Goal: Task Accomplishment & Management: Use online tool/utility

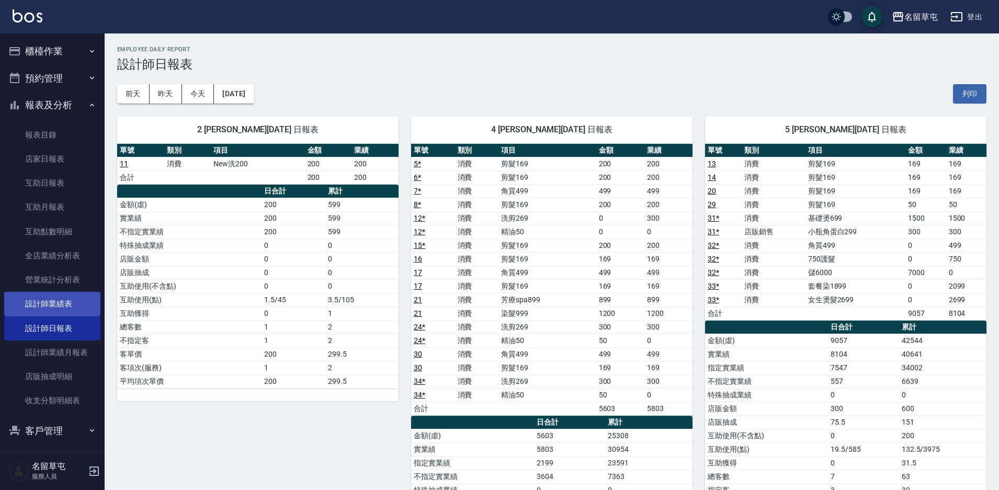
click at [62, 305] on link "設計師業績表" at bounding box center [52, 304] width 96 height 24
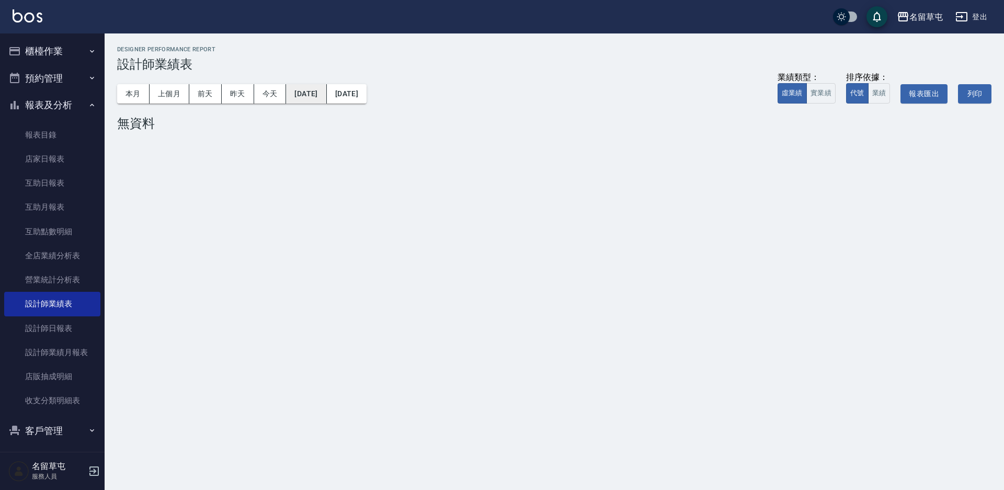
click at [300, 94] on button "[DATE]" at bounding box center [306, 93] width 40 height 19
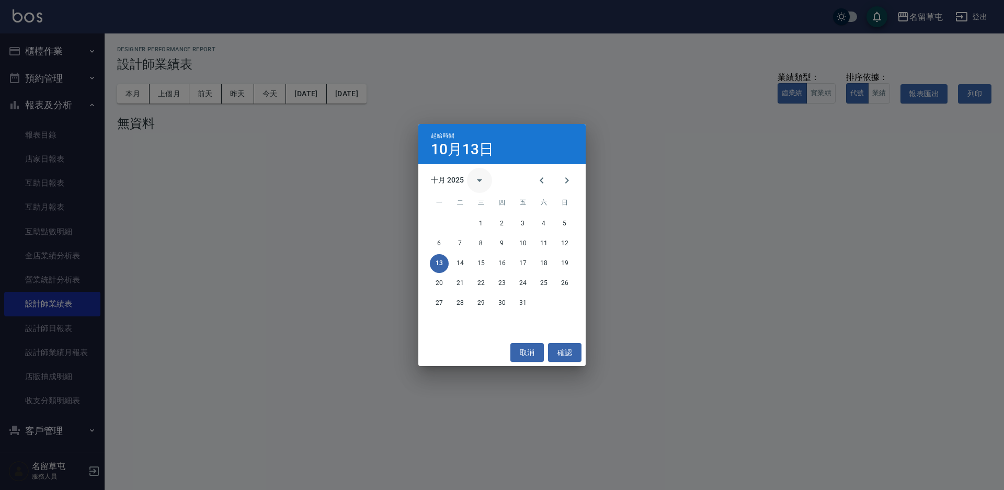
click at [474, 181] on icon "calendar view is open, switch to year view" at bounding box center [479, 180] width 13 height 13
click at [550, 268] on button "2025" at bounding box center [556, 265] width 38 height 19
click at [544, 177] on icon "Previous month" at bounding box center [541, 180] width 13 height 13
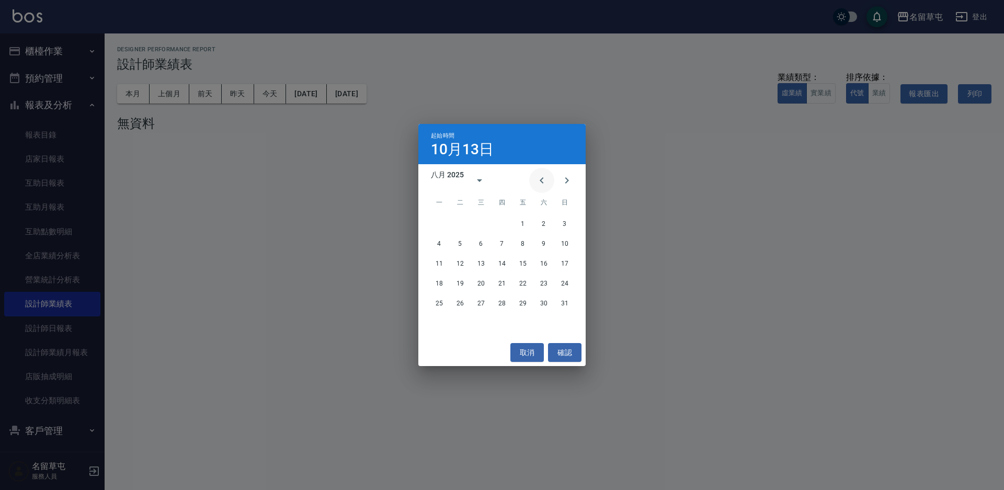
click at [544, 177] on icon "Previous month" at bounding box center [541, 180] width 13 height 13
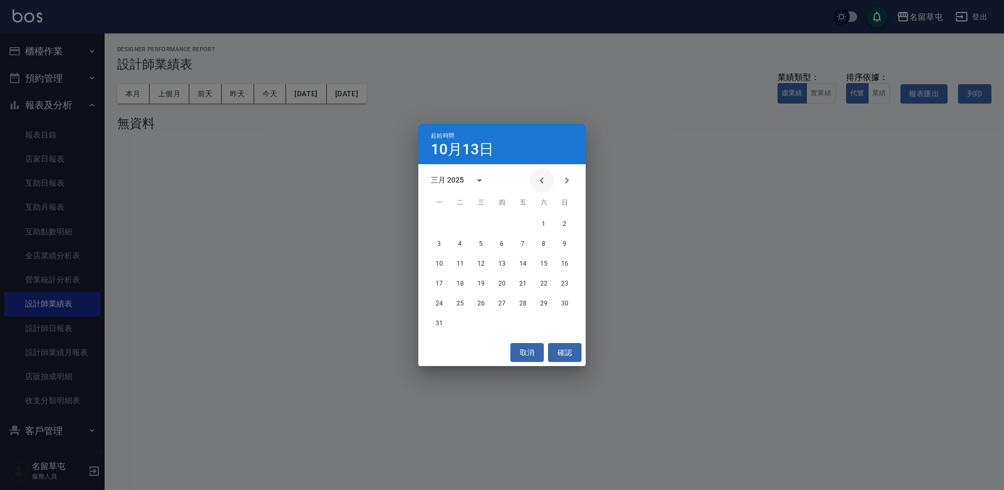
click at [544, 177] on icon "Previous month" at bounding box center [541, 180] width 13 height 13
click at [543, 221] on button "1" at bounding box center [543, 223] width 19 height 19
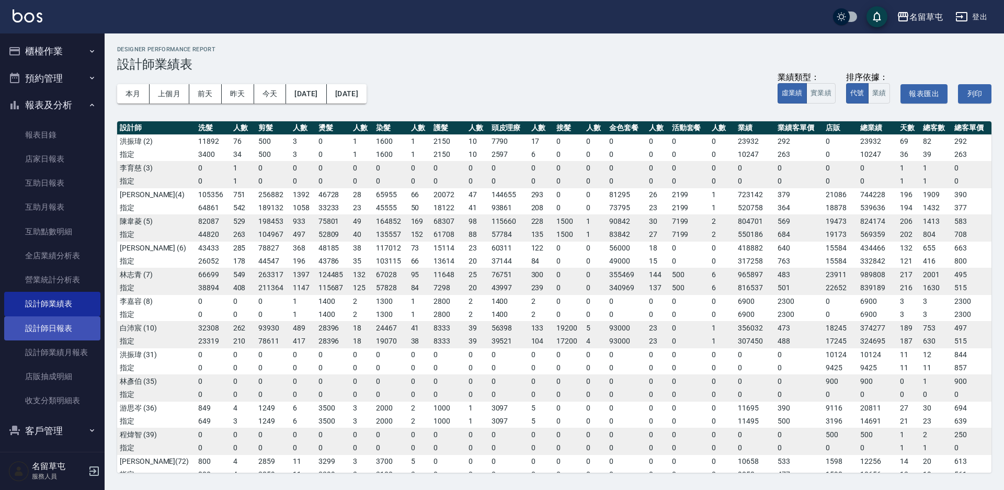
click at [71, 334] on link "設計師日報表" at bounding box center [52, 328] width 96 height 24
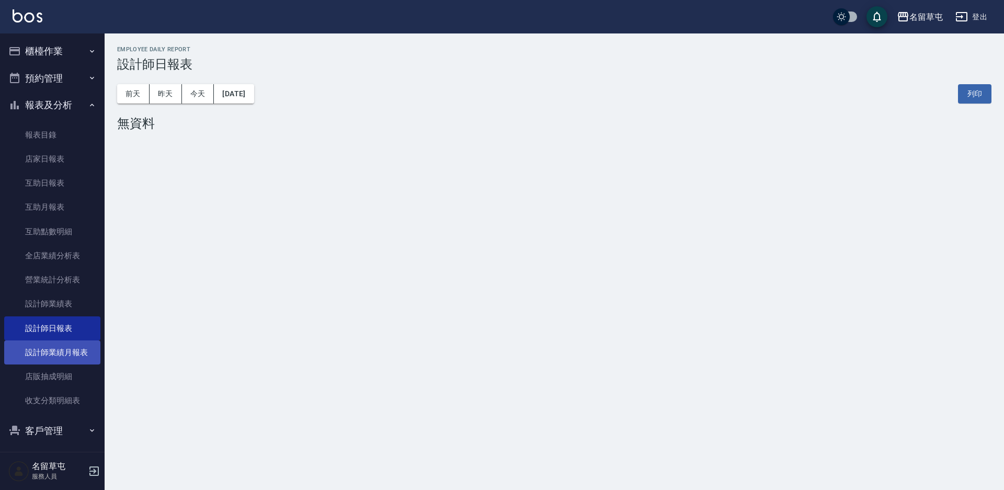
click at [73, 347] on link "設計師業績月報表" at bounding box center [52, 352] width 96 height 24
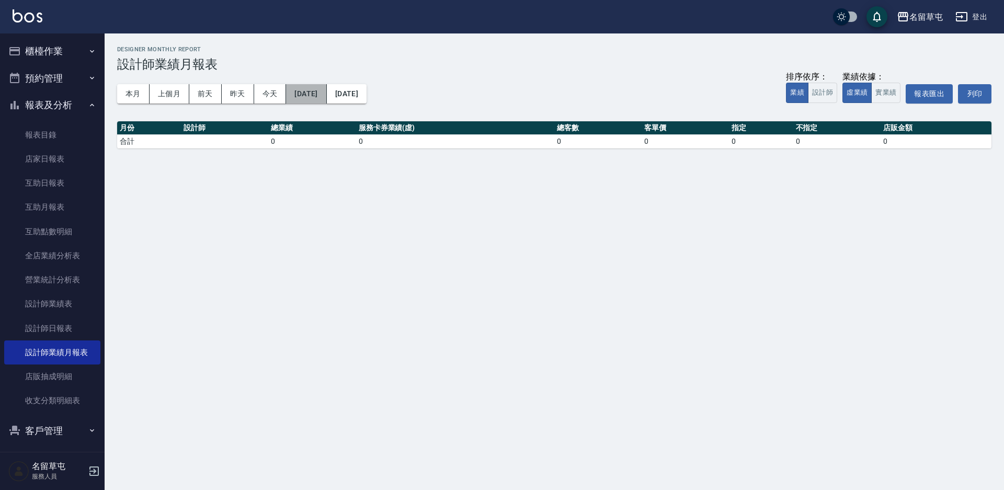
click at [324, 87] on button "[DATE]" at bounding box center [306, 93] width 40 height 19
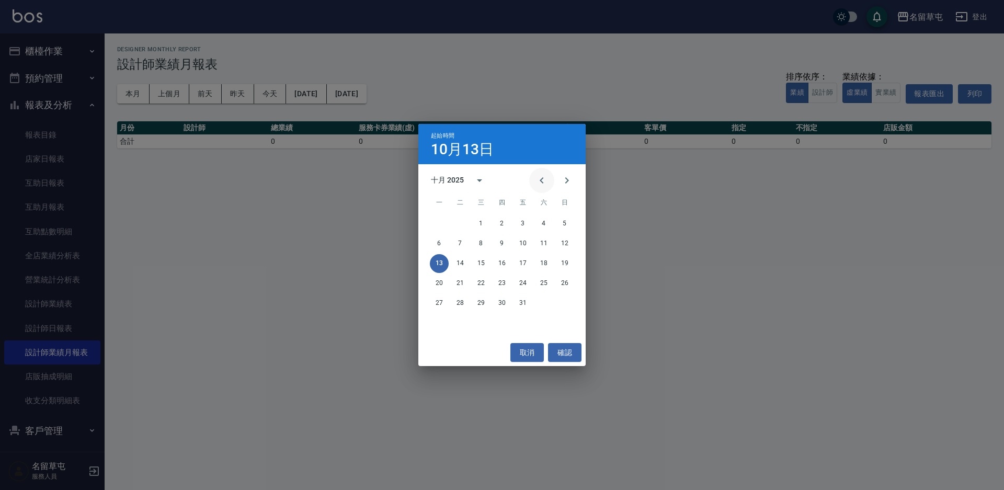
click at [541, 182] on icon "Previous month" at bounding box center [541, 180] width 13 height 13
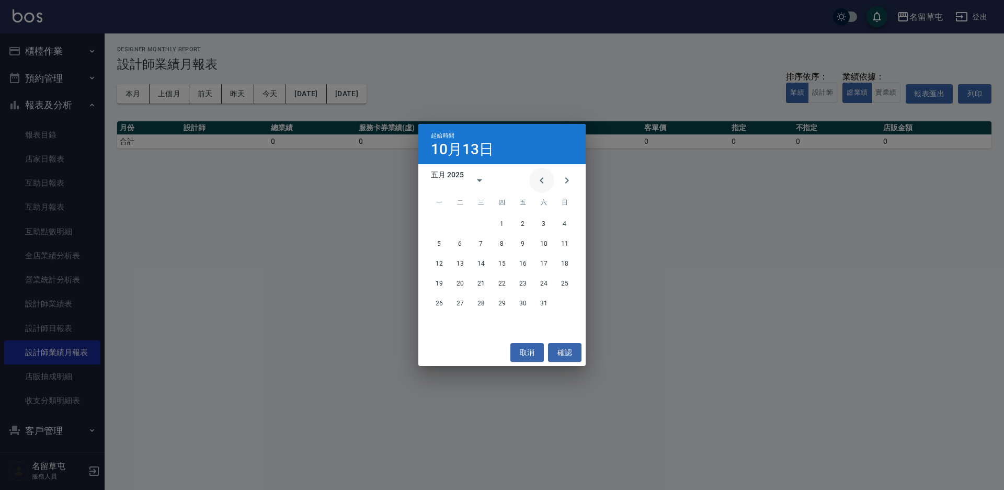
click at [541, 181] on icon "Previous month" at bounding box center [541, 180] width 13 height 13
click at [541, 227] on button "1" at bounding box center [543, 223] width 19 height 19
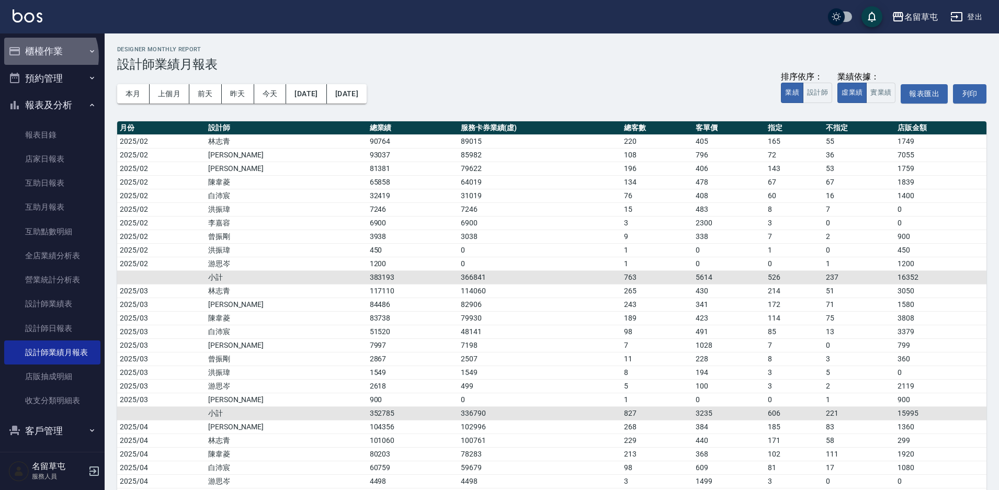
click at [39, 56] on button "櫃檯作業" at bounding box center [52, 51] width 96 height 27
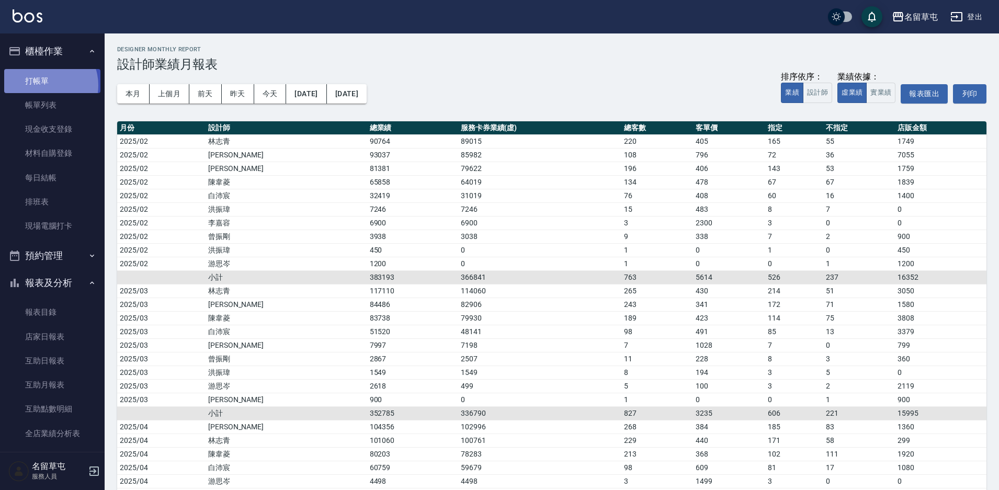
click at [43, 85] on link "打帳單" at bounding box center [52, 81] width 96 height 24
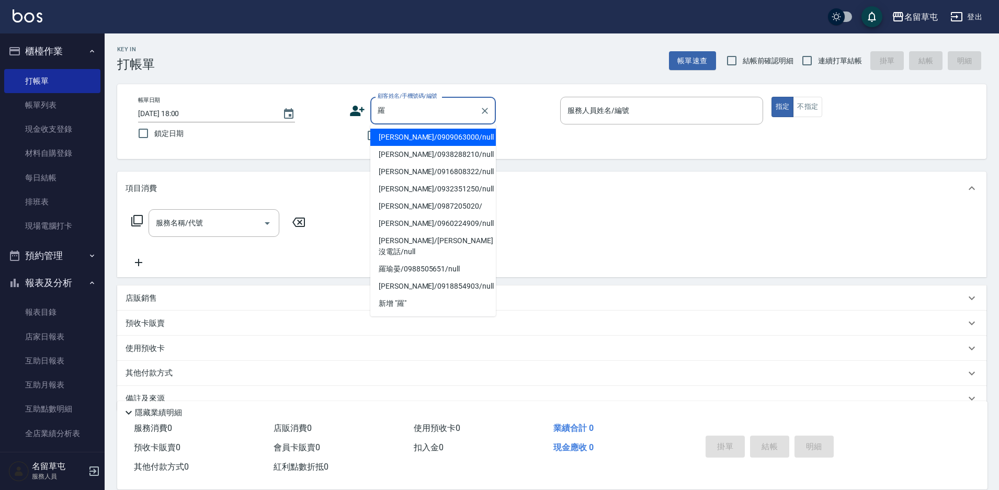
click at [408, 142] on li "[PERSON_NAME]/0909063000/null" at bounding box center [432, 137] width 125 height 17
type input "[PERSON_NAME]/0909063000/null"
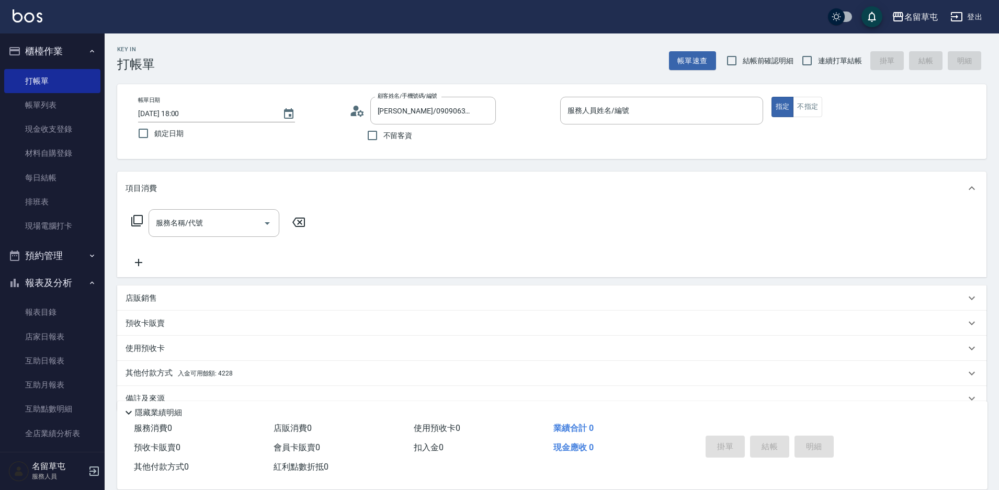
click at [821, 67] on label "連續打單結帳" at bounding box center [829, 61] width 66 height 22
click at [818, 67] on input "連續打單結帳" at bounding box center [807, 61] width 22 height 22
checkbox input "true"
click at [381, 136] on input "不留客資" at bounding box center [372, 135] width 22 height 22
checkbox input "true"
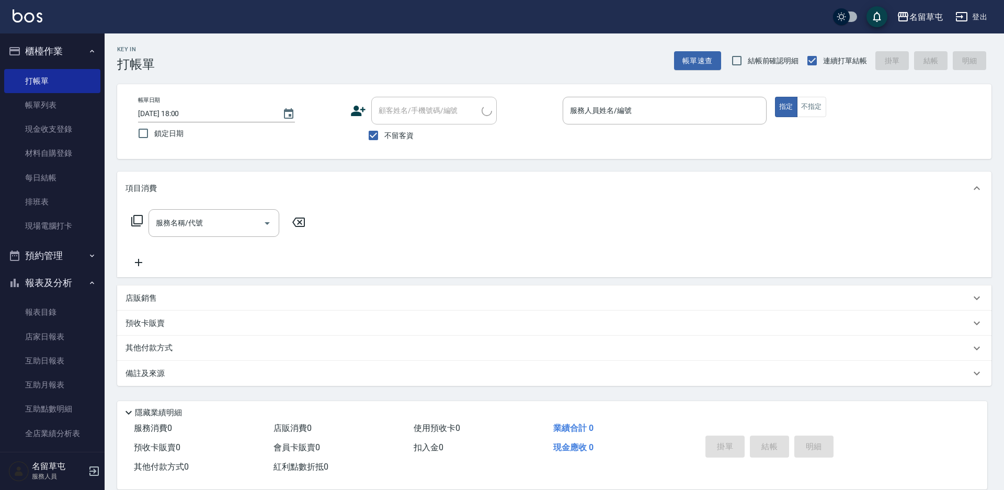
click at [412, 134] on span "不留客資" at bounding box center [398, 135] width 29 height 11
click at [384, 134] on input "不留客資" at bounding box center [373, 135] width 22 height 22
checkbox input "false"
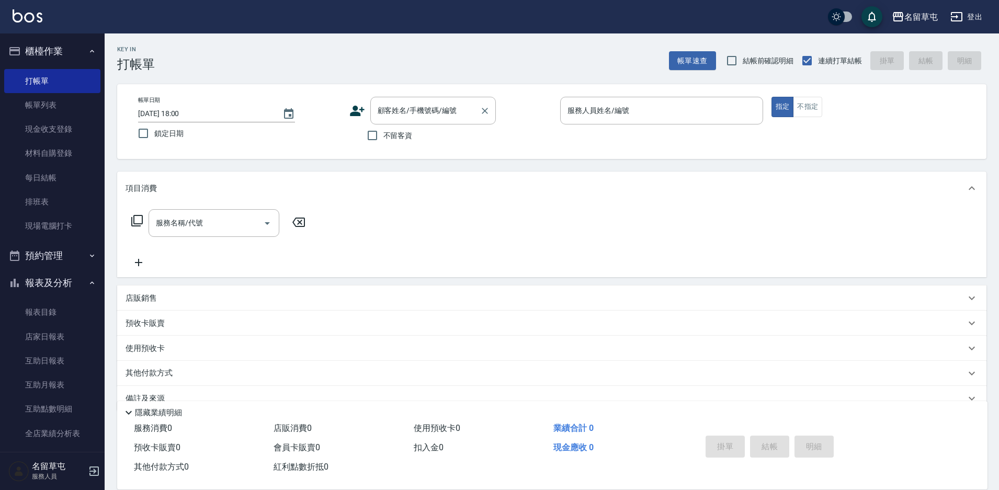
click at [406, 110] on div "顧客姓名/手機號碼/編號 顧客姓名/手機號碼/編號" at bounding box center [432, 111] width 125 height 28
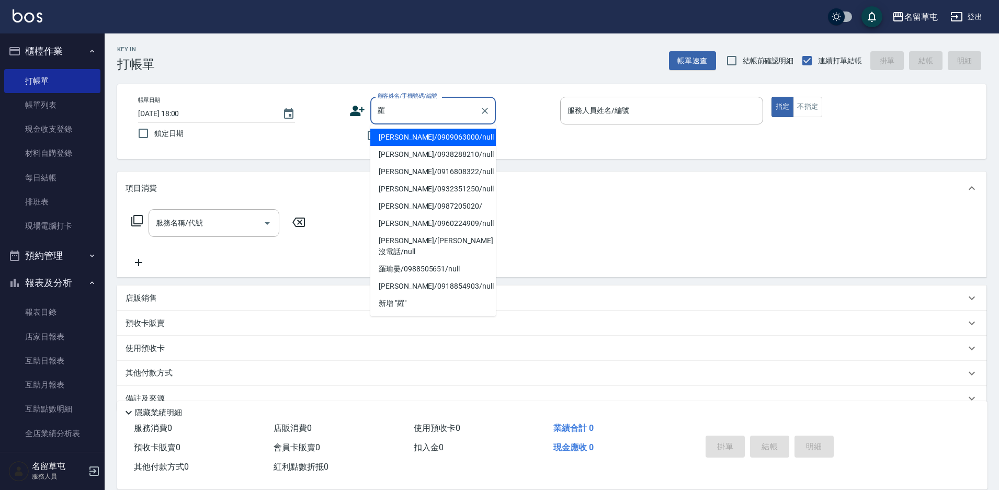
click at [422, 139] on li "[PERSON_NAME]/0909063000/null" at bounding box center [432, 137] width 125 height 17
type input "[PERSON_NAME]/0909063000/null"
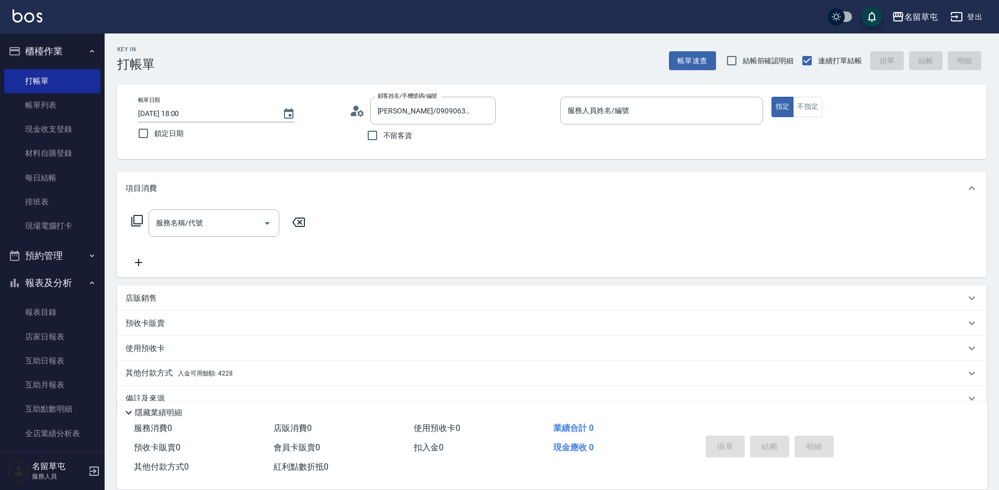
click at [667, 96] on div "帳單日期 [DATE] 18:00 鎖定日期 顧客姓名/手機號碼/編號 [PERSON_NAME]/0909063000/null 顧客姓名/手機號碼/編號 …" at bounding box center [551, 121] width 869 height 75
click at [660, 104] on input "服務人員姓名/編號" at bounding box center [661, 110] width 193 height 18
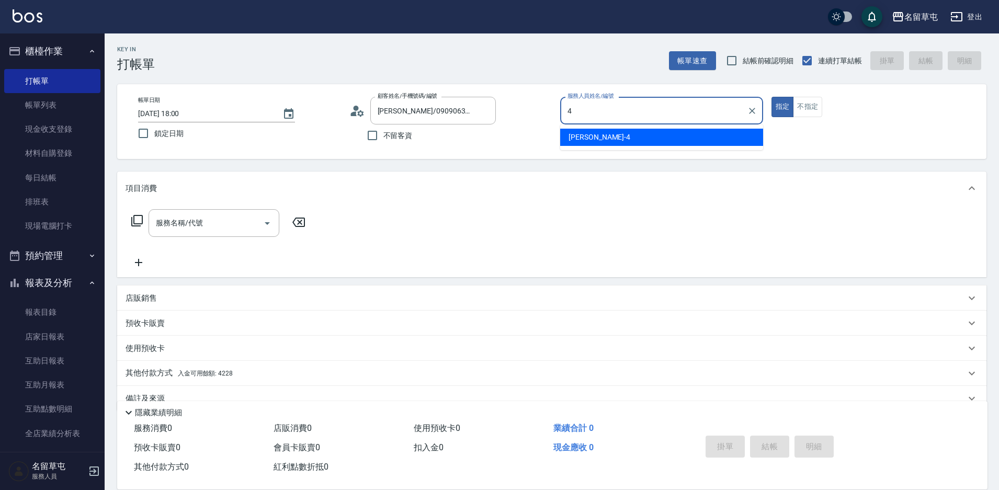
type input "4"
type button "true"
type input "[PERSON_NAME]-4"
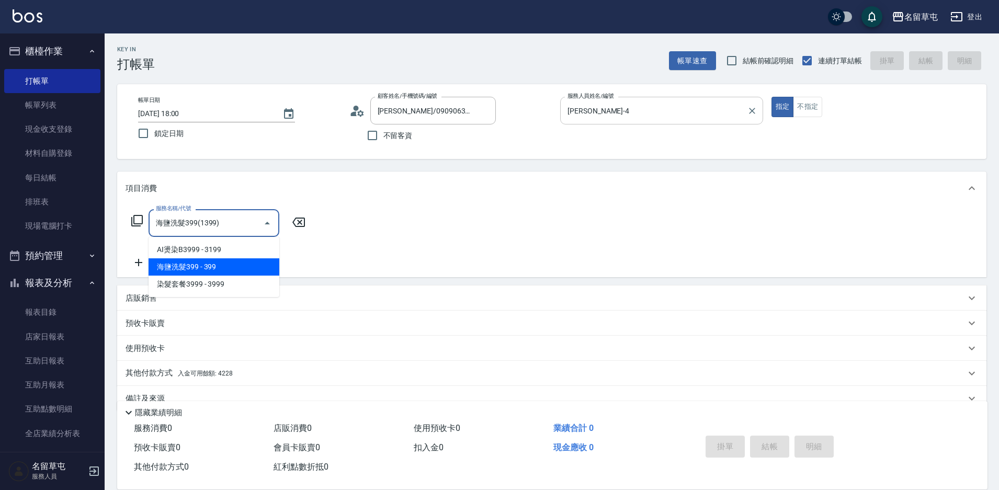
type input "海鹽洗髮399(1399)"
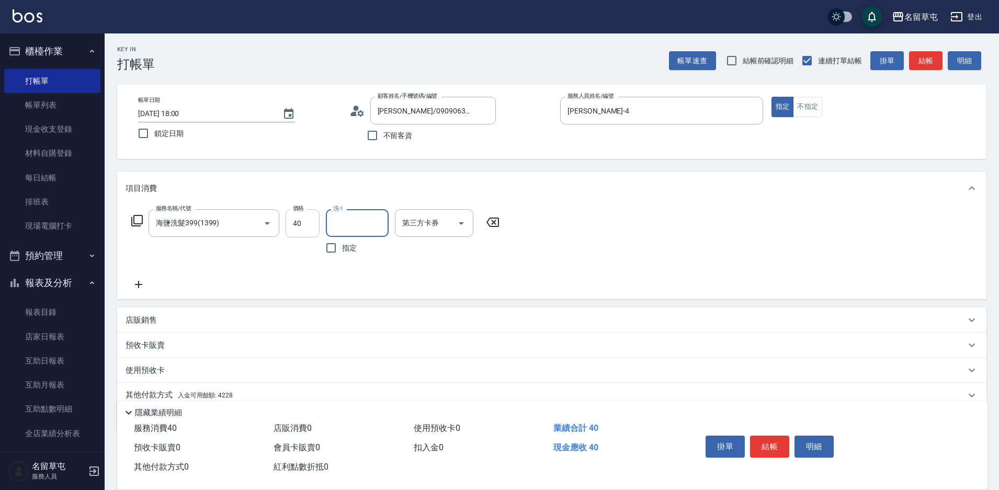
click at [306, 226] on input "40" at bounding box center [302, 223] width 34 height 28
type input "400"
type input "游思岑-36"
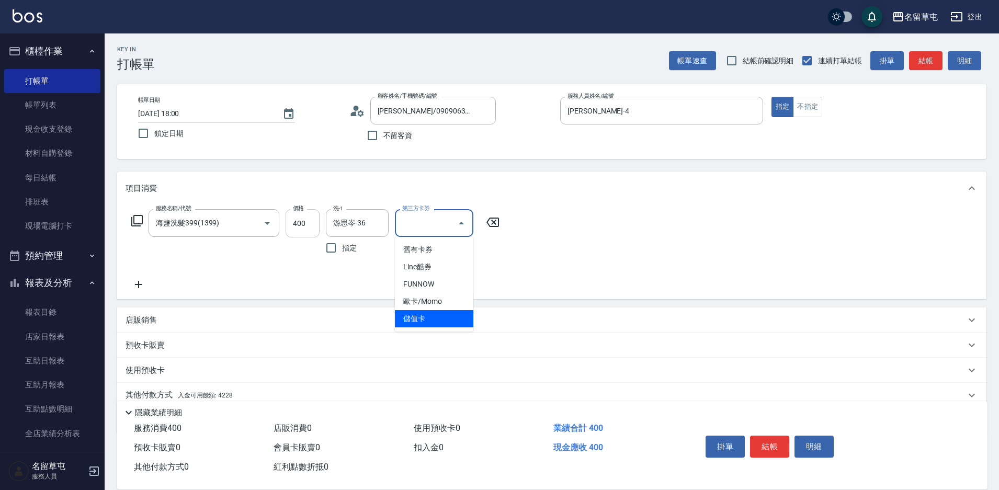
type input "儲值卡"
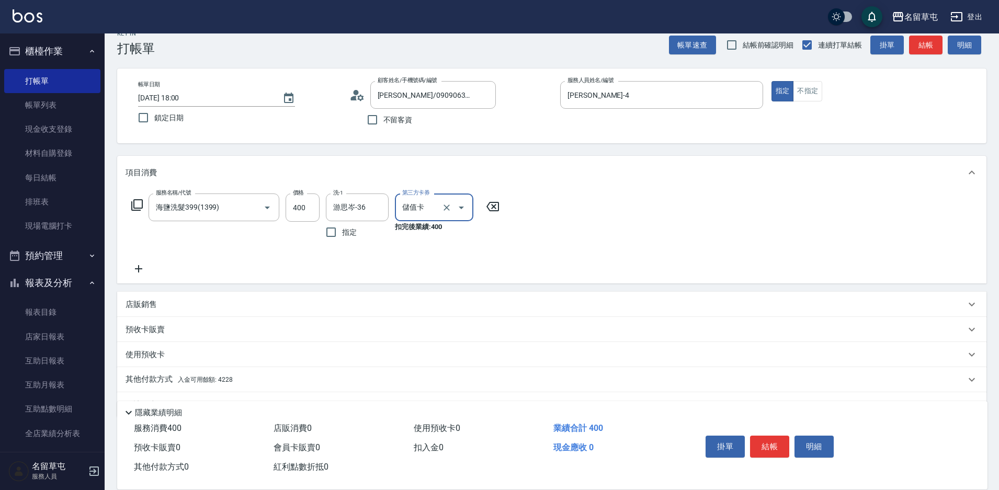
scroll to position [43, 0]
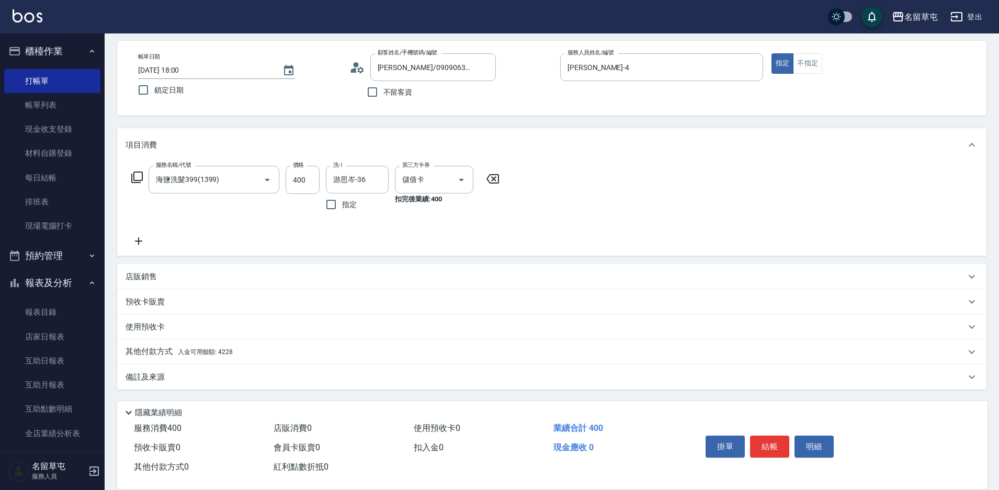
click at [196, 354] on span "入金可用餘額: 4228" at bounding box center [205, 351] width 55 height 7
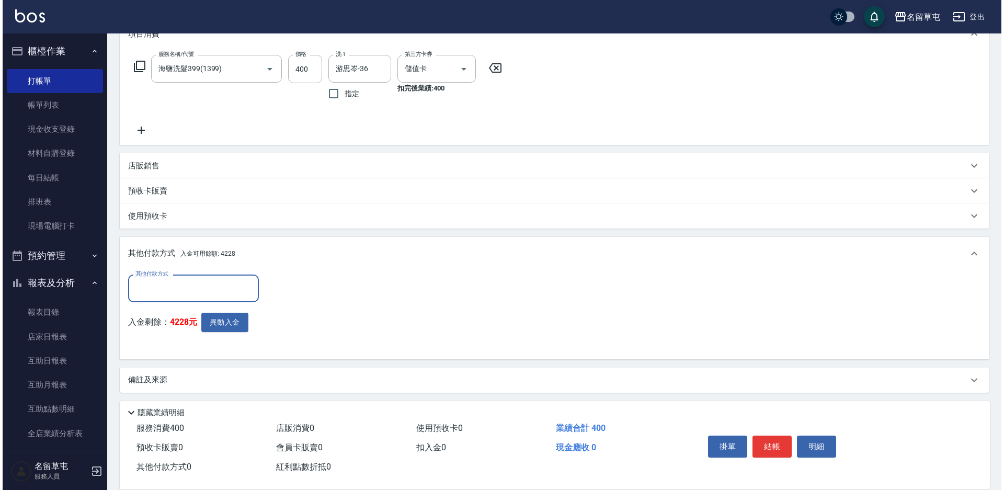
scroll to position [155, 0]
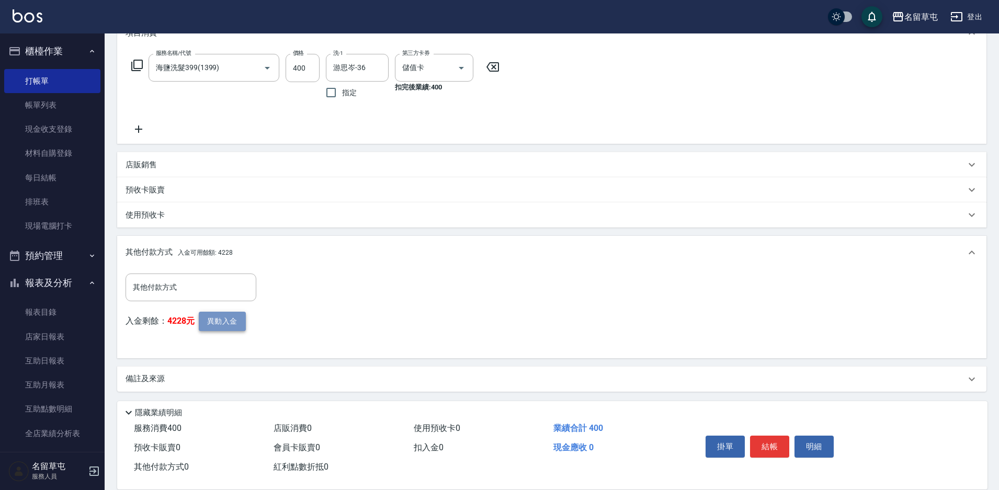
click at [223, 322] on button "異動入金" at bounding box center [222, 321] width 47 height 19
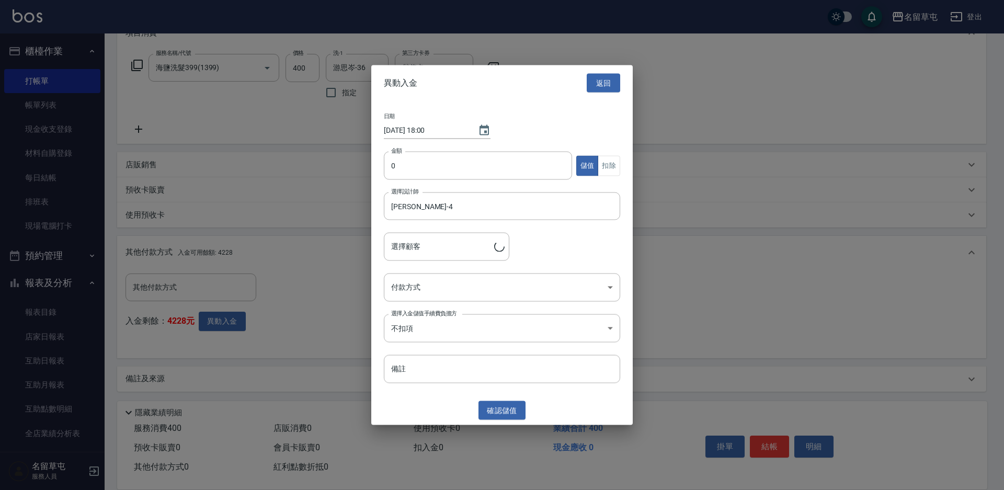
type input "[PERSON_NAME]/0909063000"
click at [430, 175] on input "0" at bounding box center [478, 166] width 188 height 28
type input "400"
click at [611, 168] on button "扣除" at bounding box center [609, 165] width 22 height 20
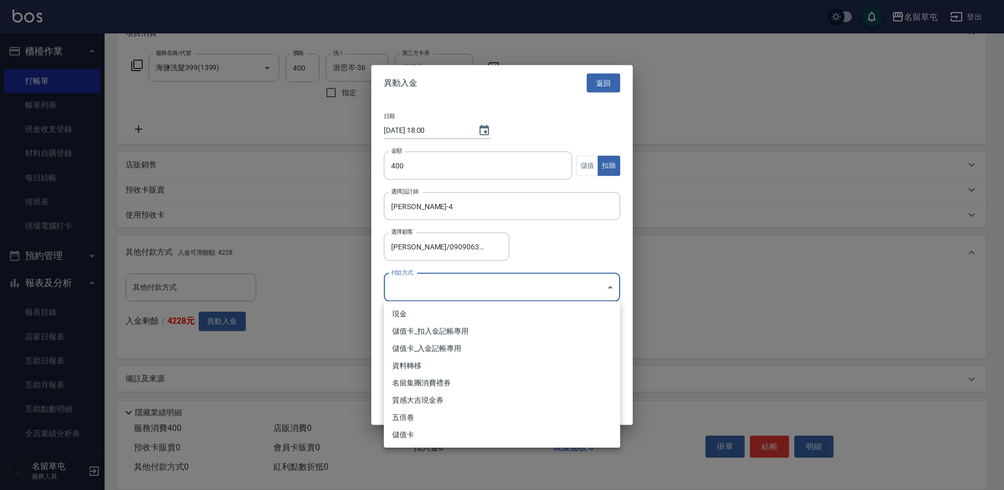
click at [427, 289] on body "名留草屯 登出 櫃檯作業 打帳單 帳單列表 現金收支登錄 材料自購登錄 每日結帳 排班表 現場電腦打卡 預約管理 預約管理 單日預約紀錄 單週預約紀錄 報表及…" at bounding box center [502, 168] width 1004 height 647
click at [425, 331] on li "儲值卡_扣入金記帳專用" at bounding box center [502, 331] width 236 height 17
type input "儲值卡_扣入金記帳專用"
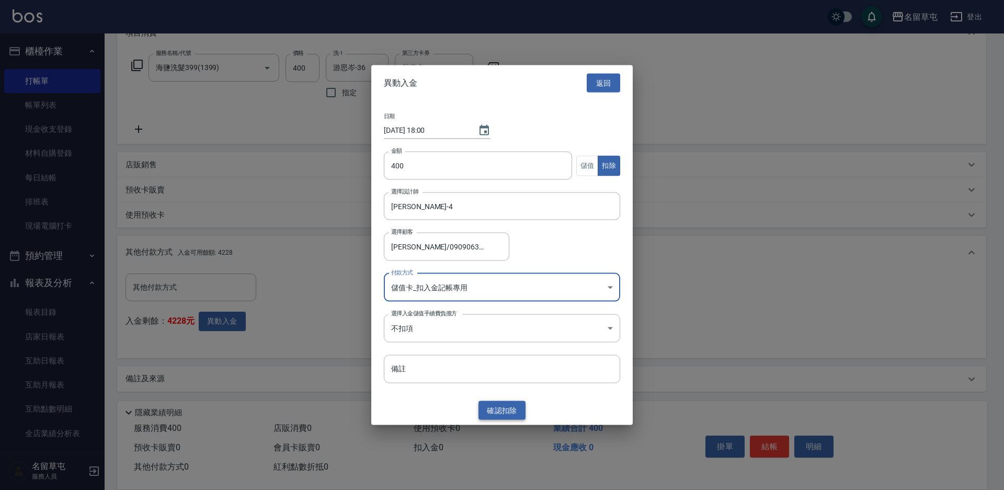
click at [509, 412] on button "確認 扣除" at bounding box center [501, 409] width 47 height 19
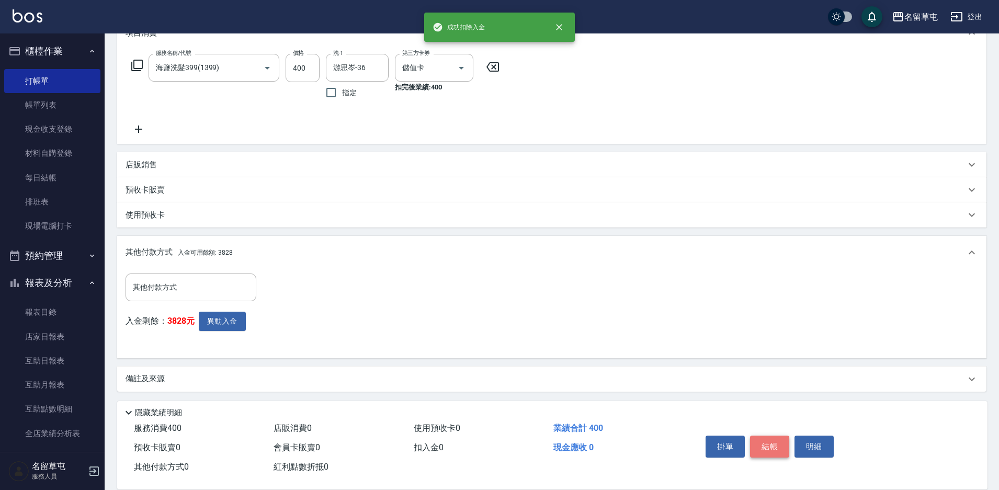
click at [775, 445] on button "結帳" at bounding box center [769, 447] width 39 height 22
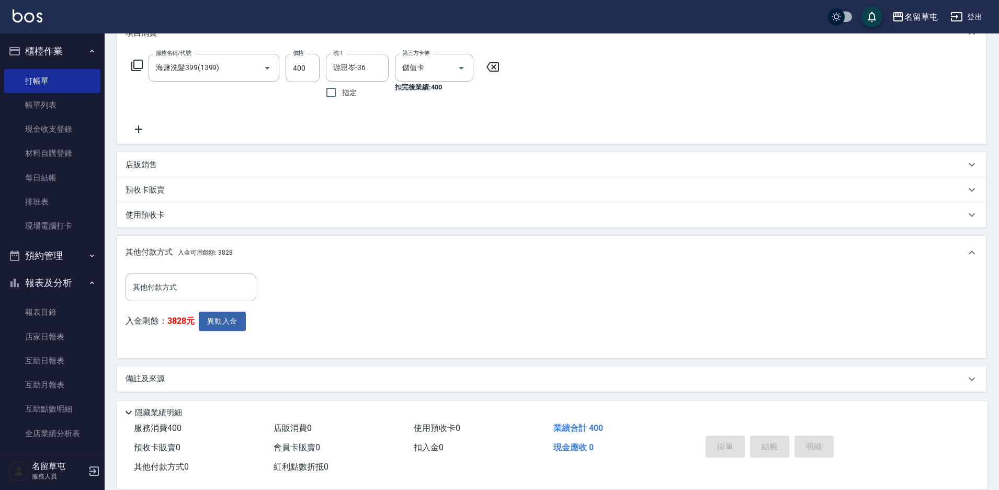
type input "[DATE] 18:01"
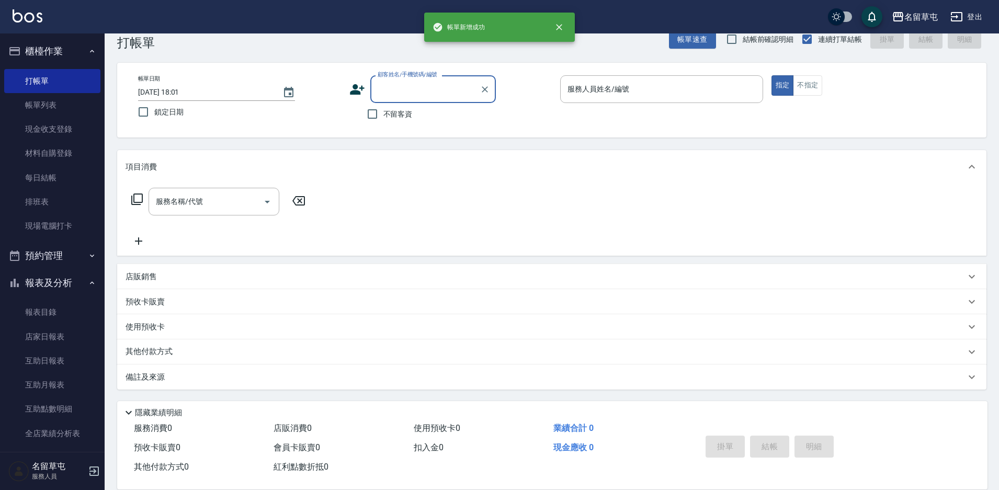
scroll to position [0, 0]
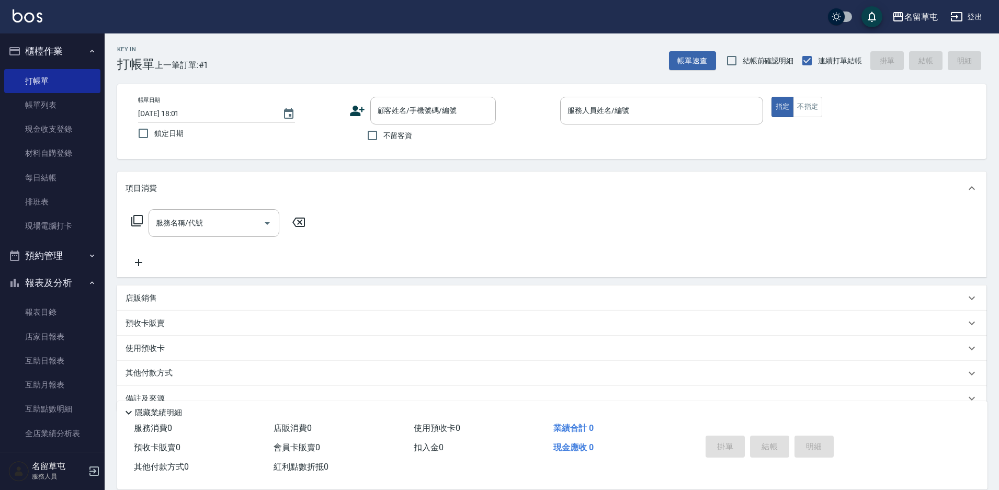
click at [397, 138] on span "不留客資" at bounding box center [397, 135] width 29 height 11
click at [383, 138] on input "不留客資" at bounding box center [372, 135] width 22 height 22
checkbox input "true"
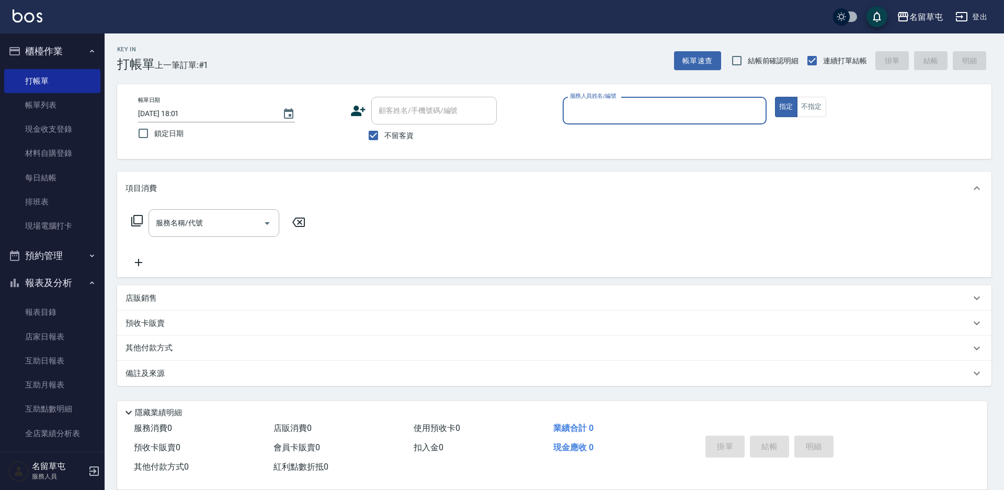
click at [627, 112] on input "服務人員姓名/編號" at bounding box center [664, 110] width 194 height 18
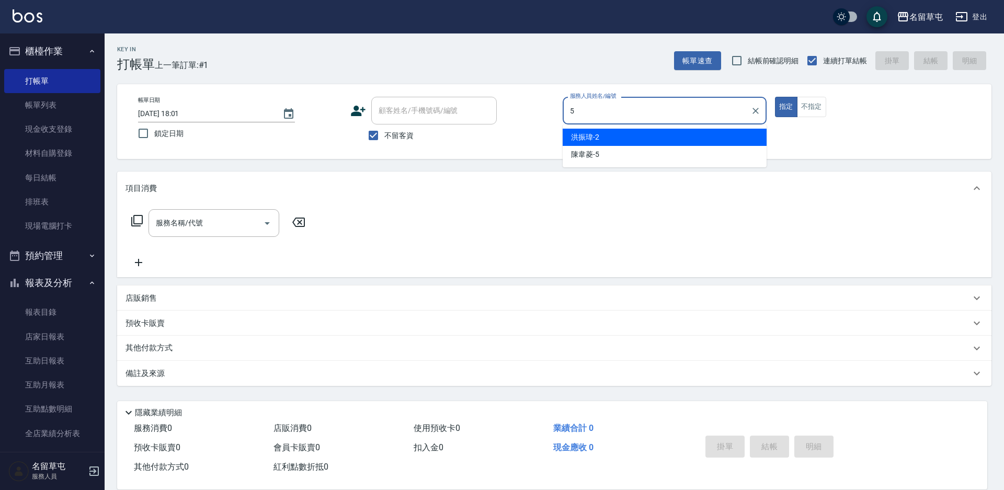
type input "[PERSON_NAME]-5"
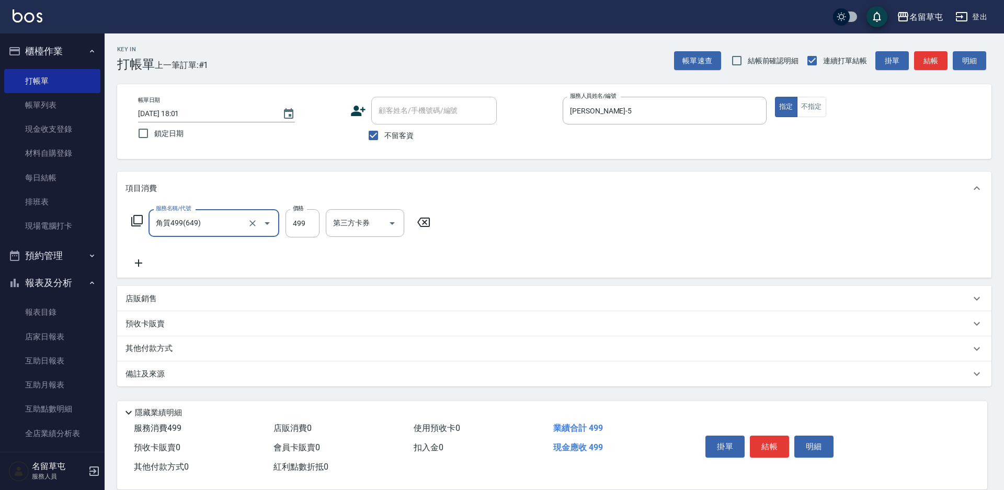
type input "角質499(649)"
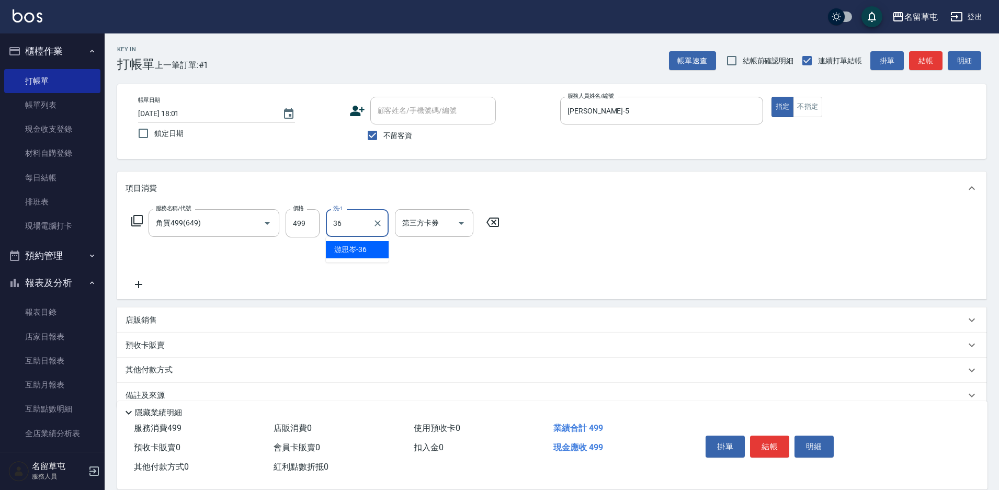
type input "游思岑-36"
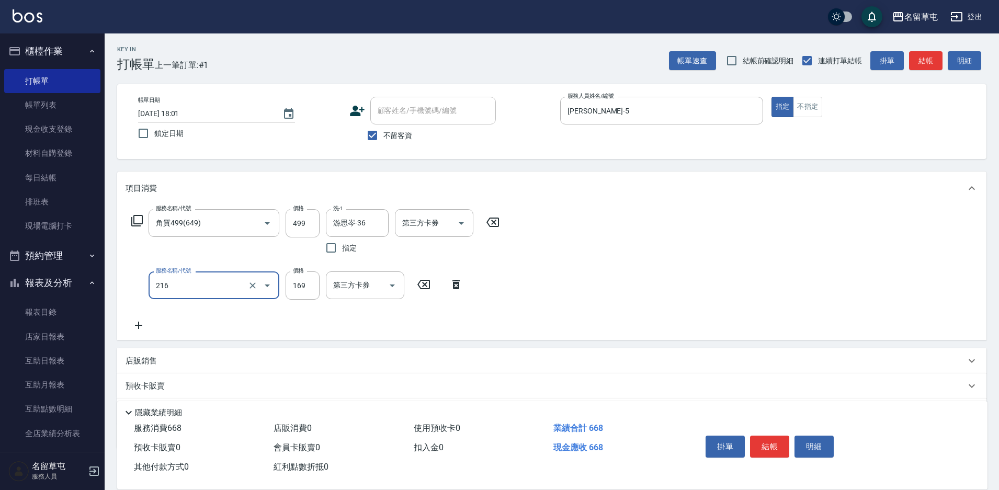
type input "剪髮169(216)"
type input "200"
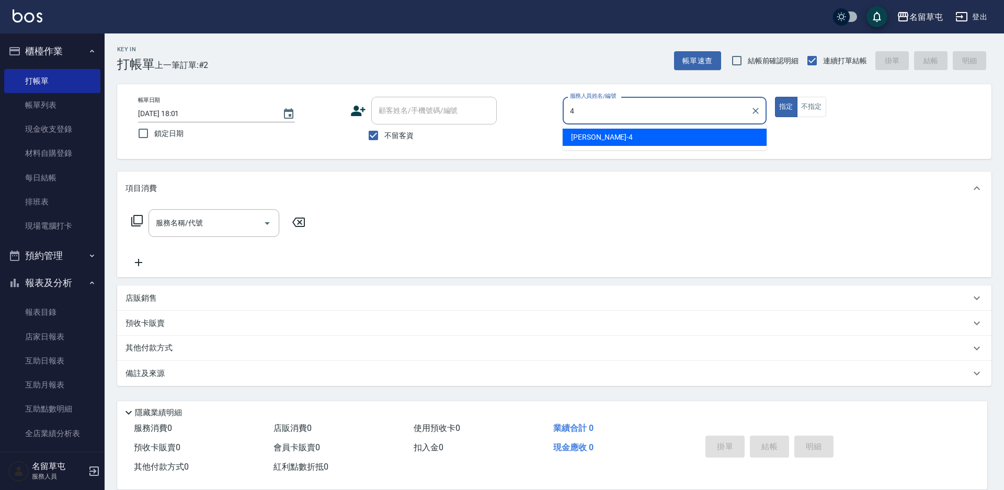
type input "[PERSON_NAME]-4"
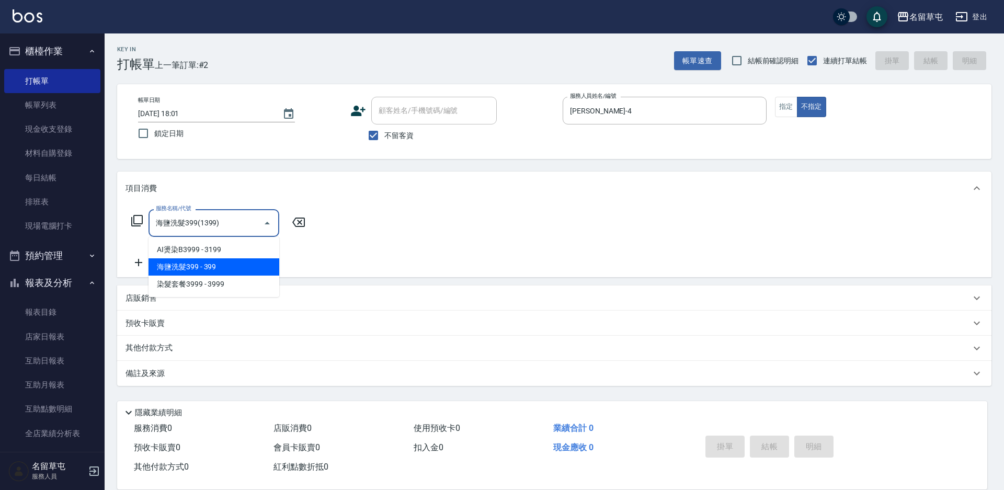
type input "海鹽洗髮399(1399)"
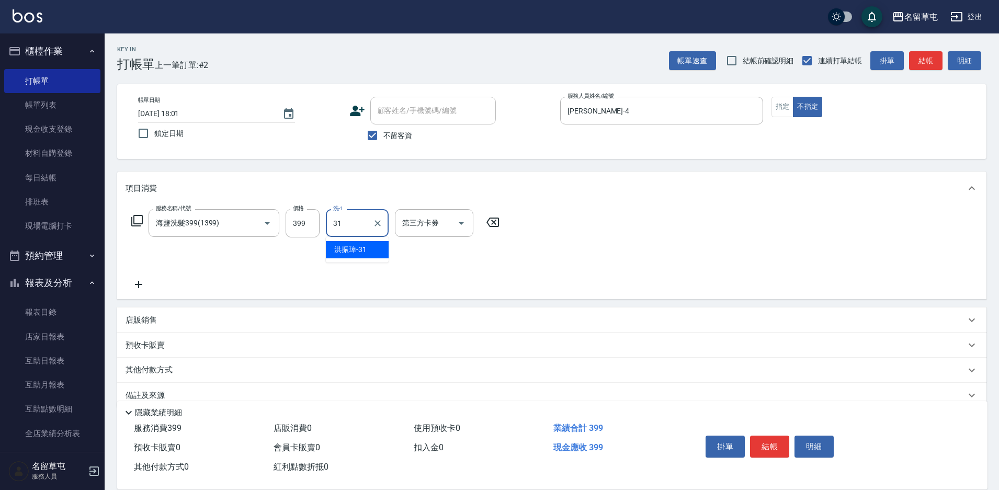
type input "[PERSON_NAME]-31"
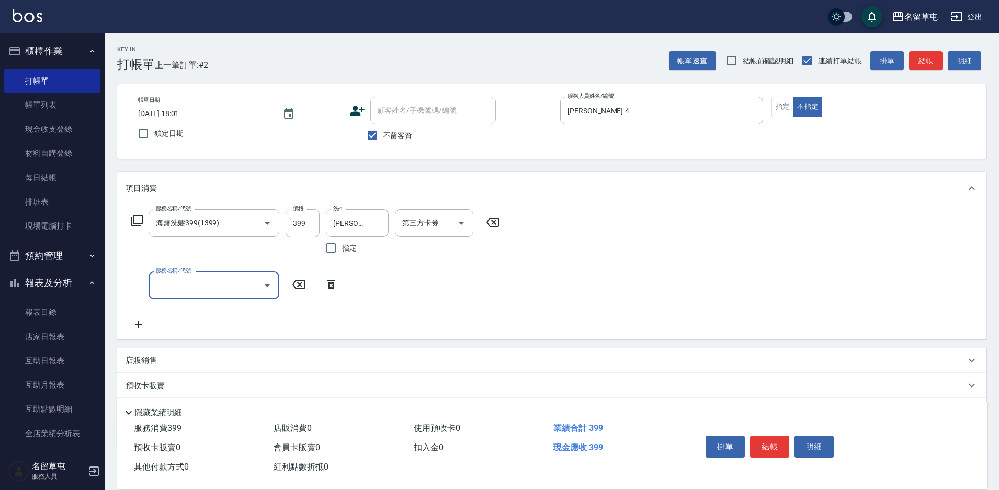
type input "1"
type input "剪髮169(216)"
type input "50"
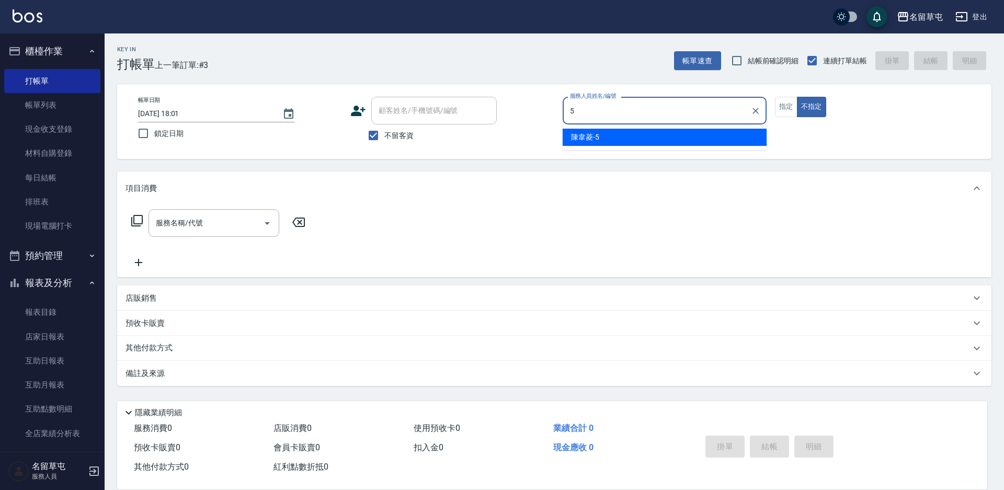
type input "[PERSON_NAME]-5"
type button "false"
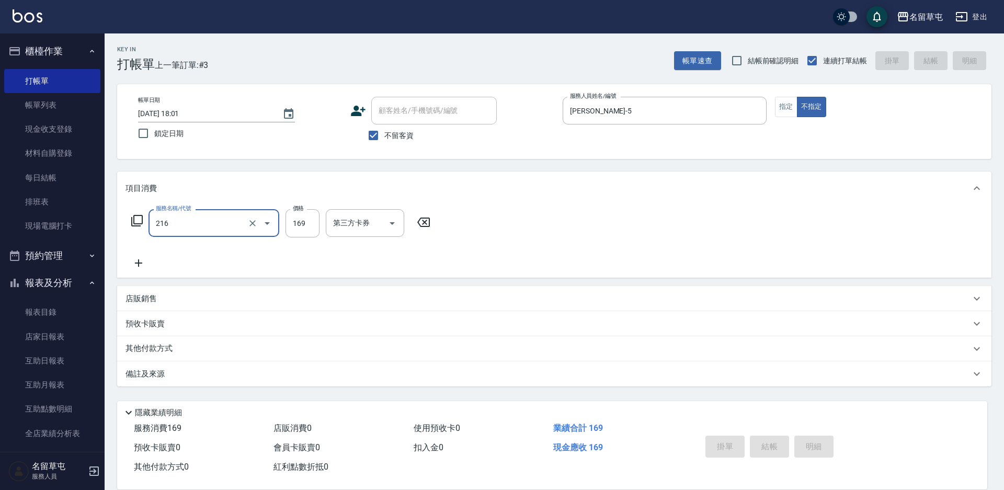
type input "216"
type input "[DATE] 18:02"
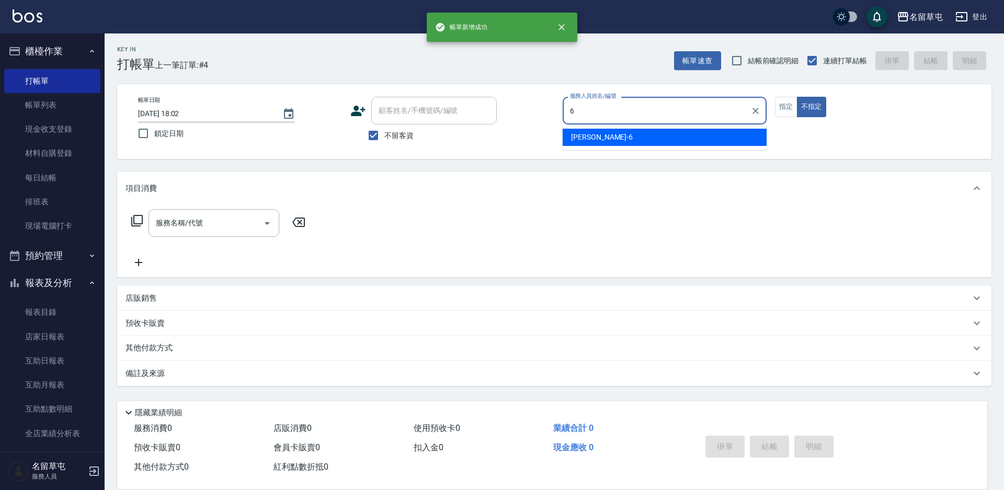
type input "[PERSON_NAME]-6"
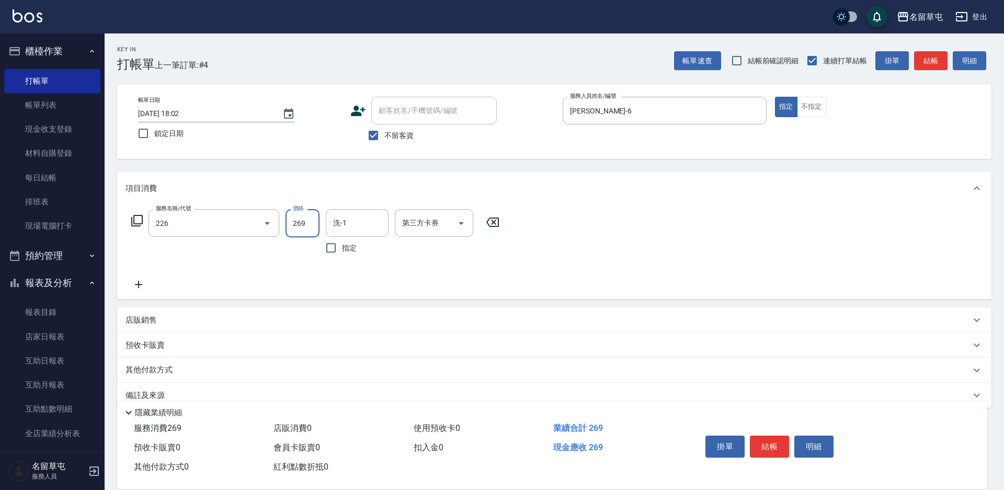
type input "洗剪269(226)"
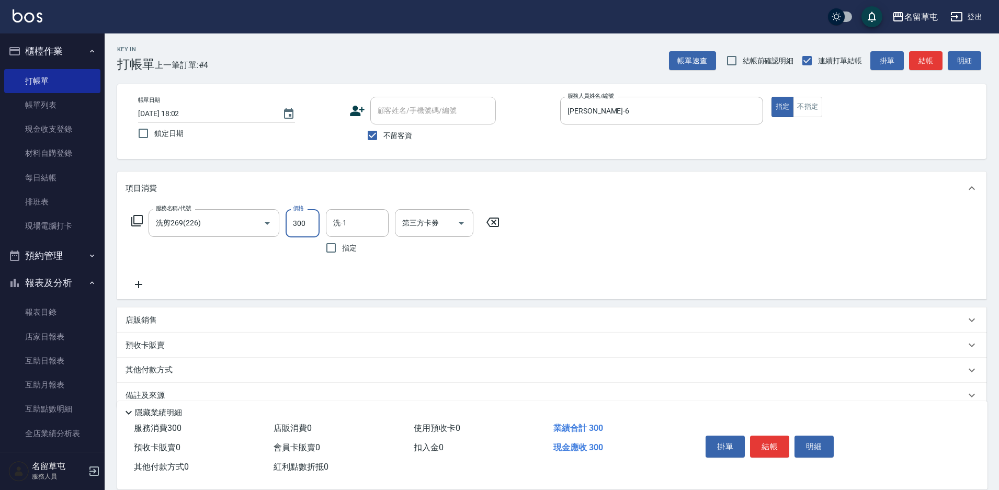
type input "300"
type input "[PERSON_NAME]-31"
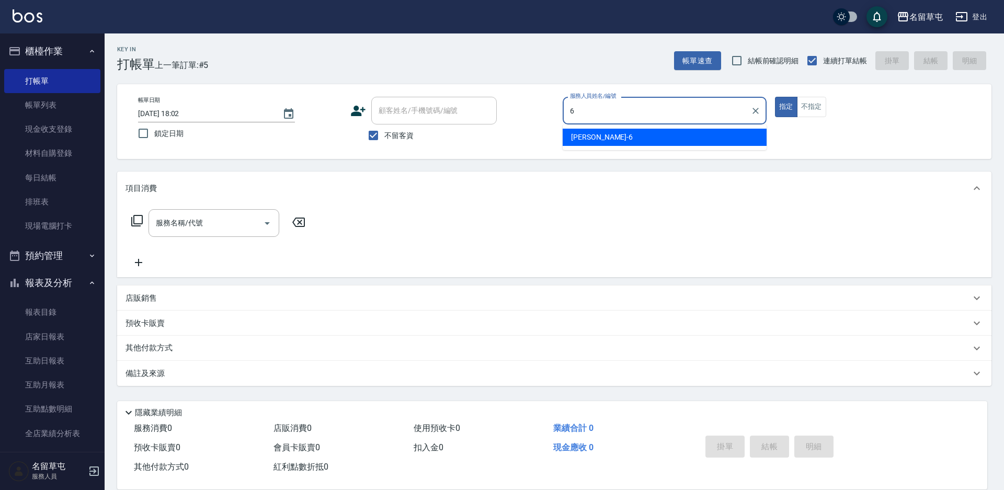
type input "[PERSON_NAME]-6"
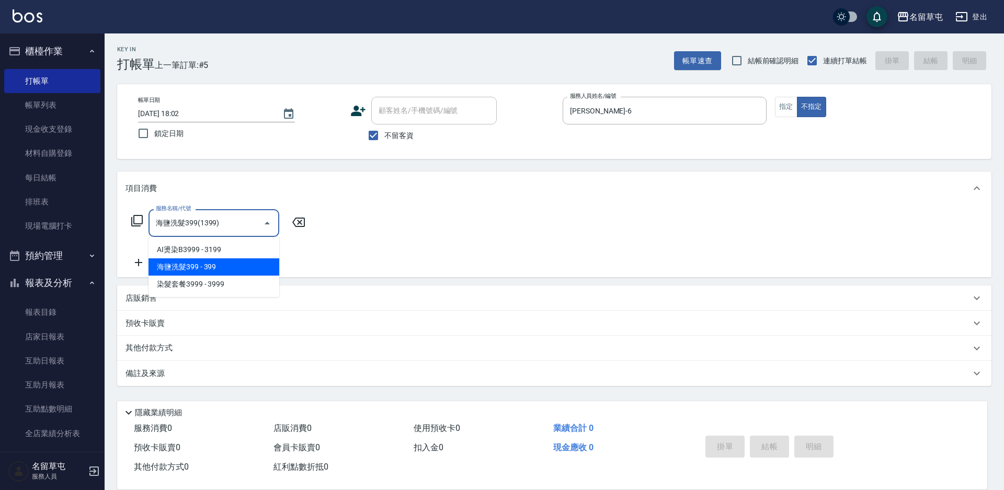
type input "海鹽洗髮399(1399)"
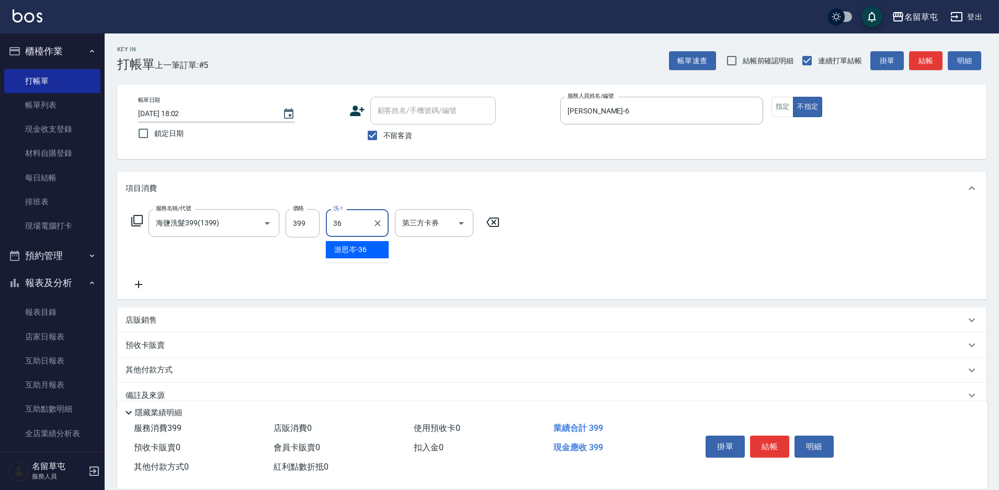
type input "游思岑-36"
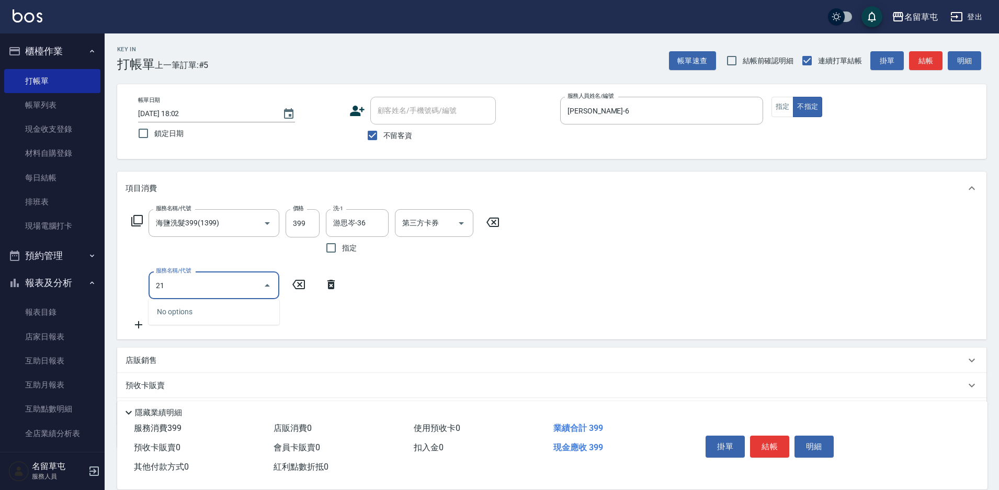
type input "216"
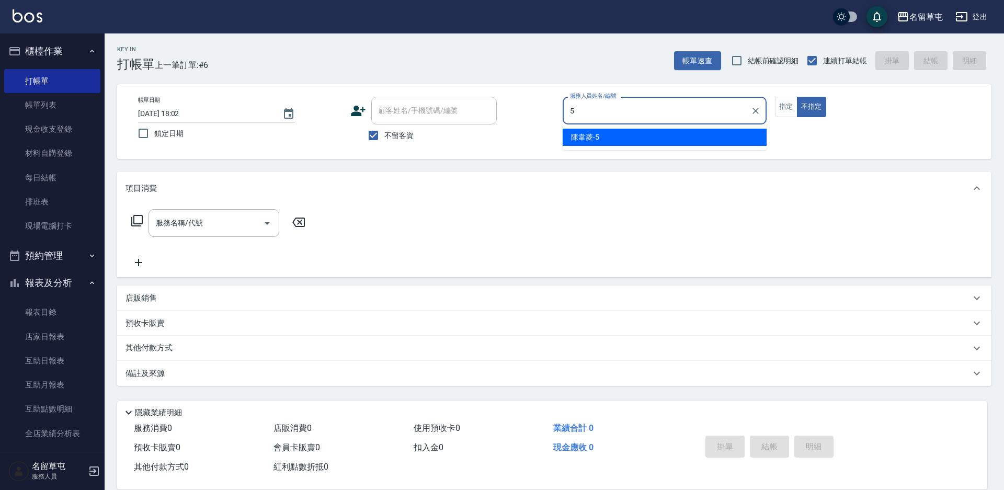
type input "[PERSON_NAME]-5"
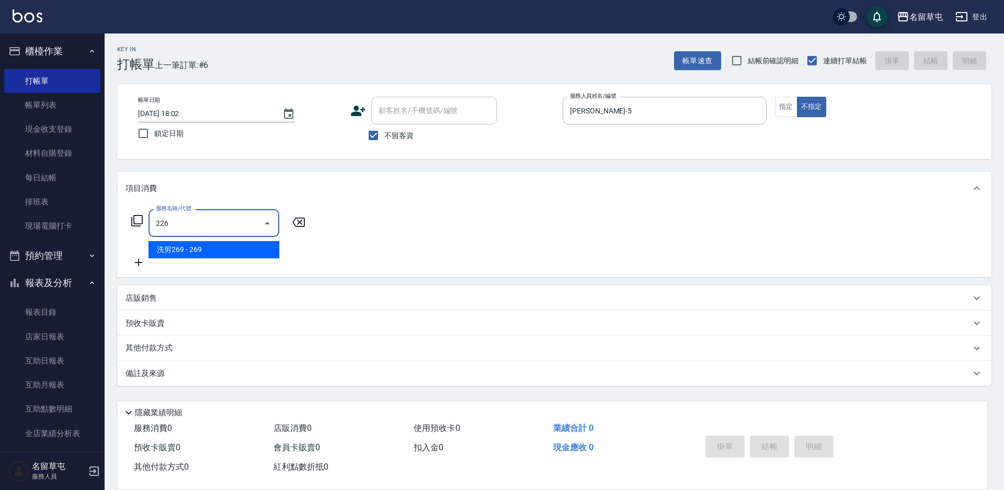
type input "洗剪269(226)"
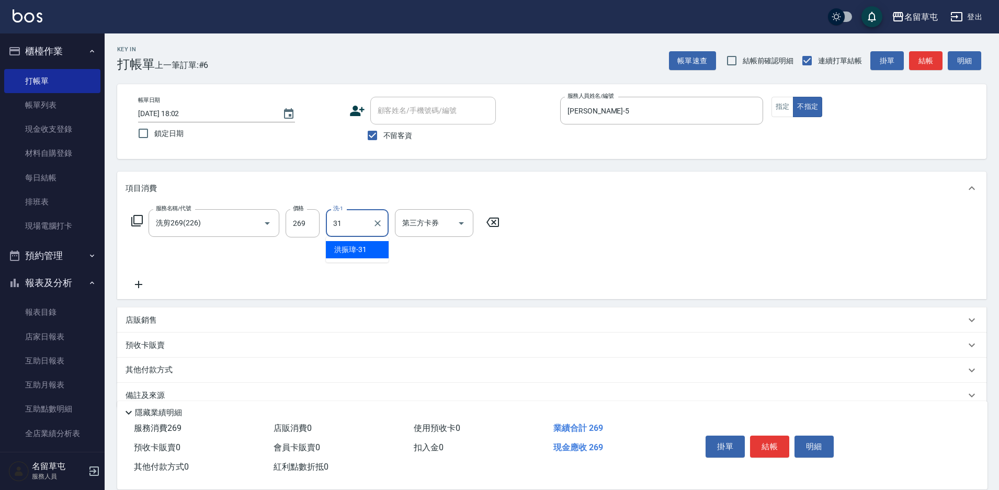
type input "[PERSON_NAME]-31"
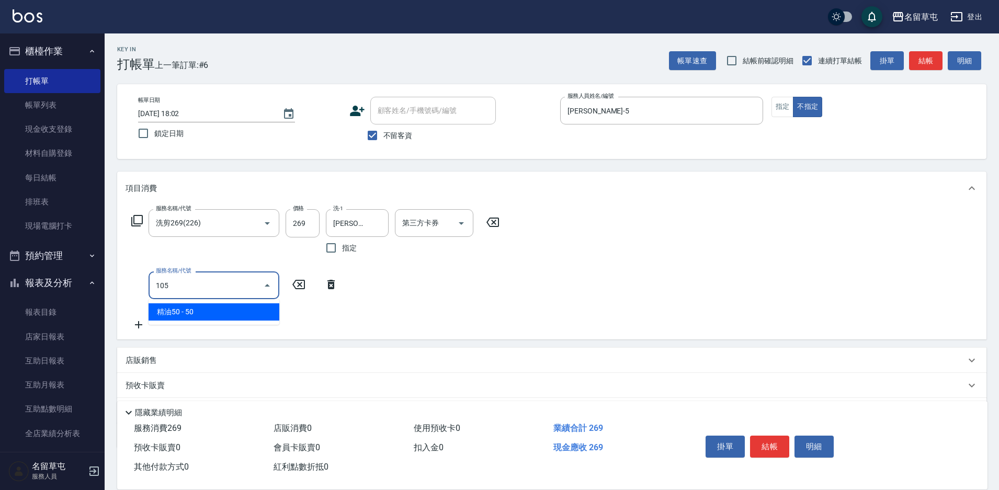
type input "精油50(105)"
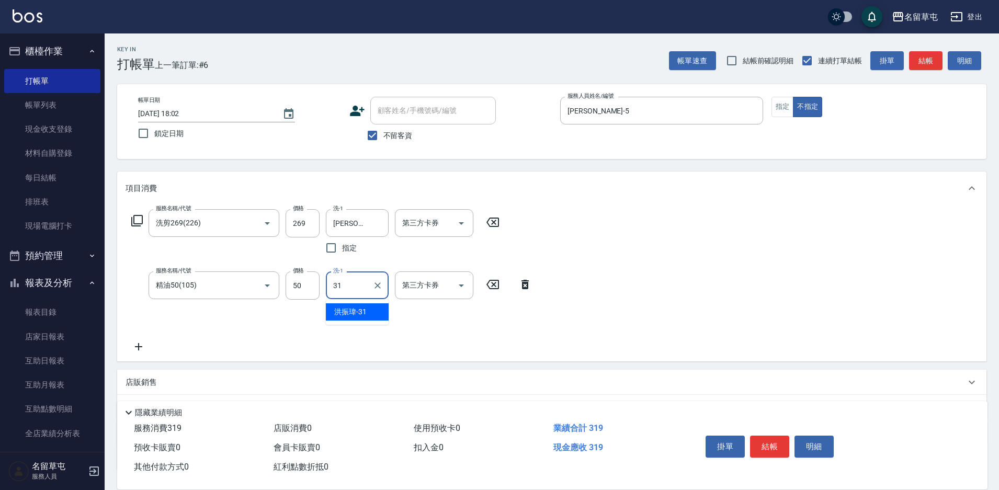
type input "[PERSON_NAME]-31"
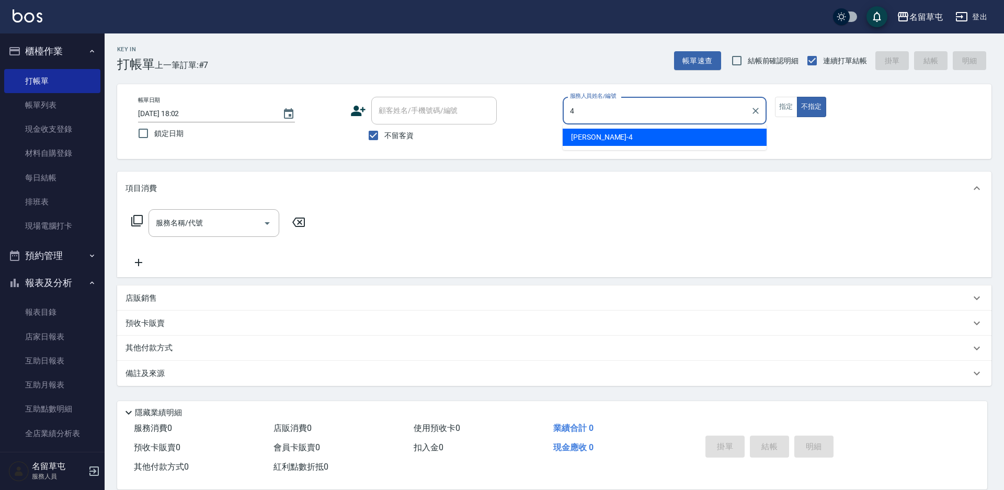
type input "[PERSON_NAME]-4"
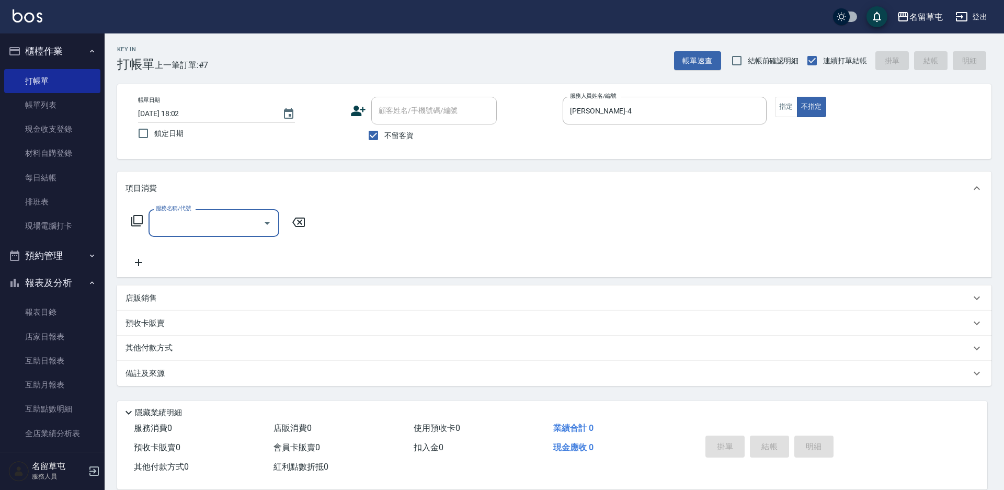
type input "2"
type input "海鹽洗髮399(1399)"
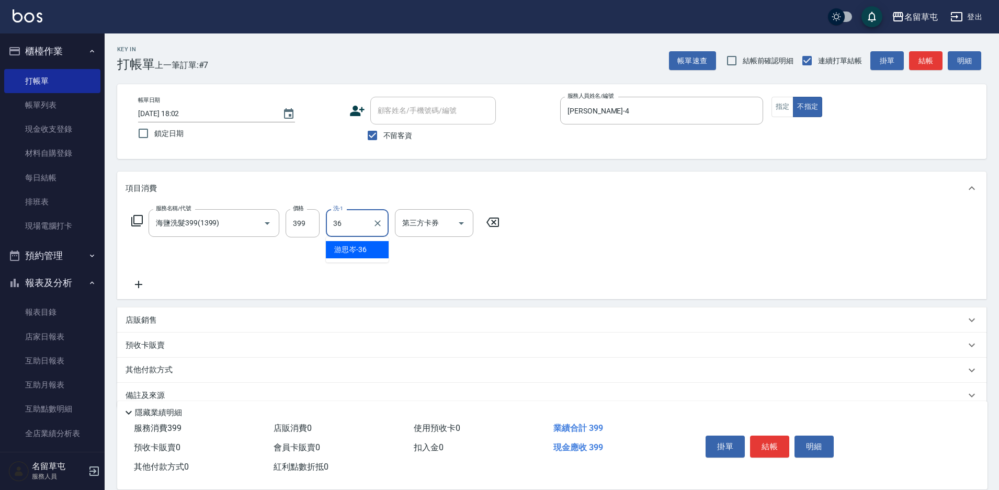
type input "游思岑-36"
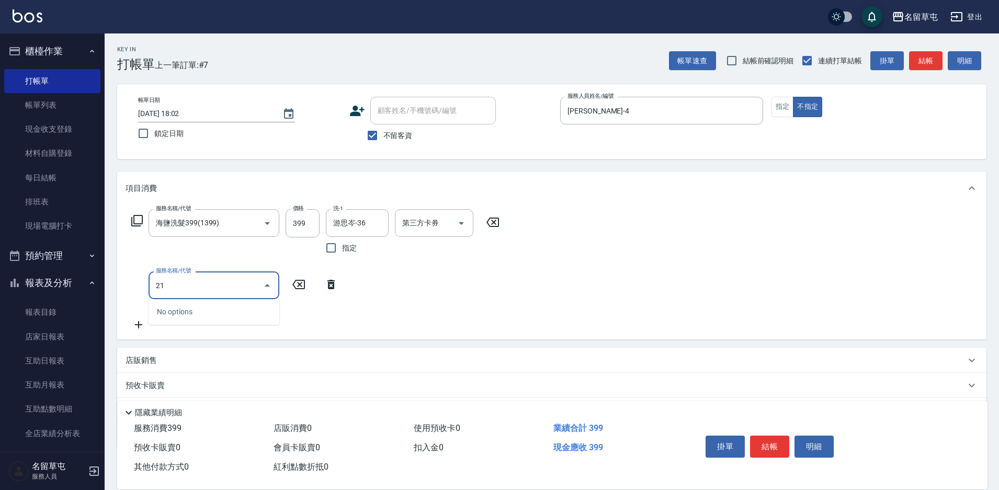
type input "216"
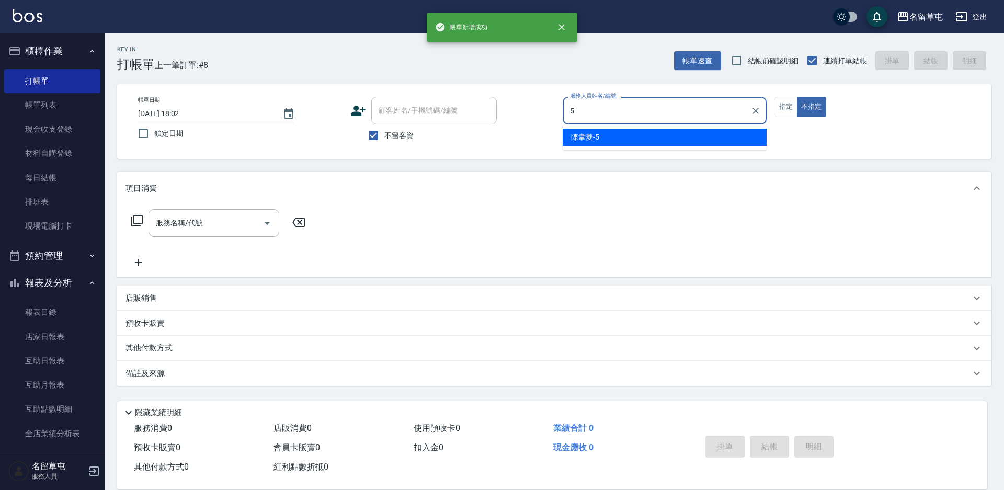
type input "[PERSON_NAME]-5"
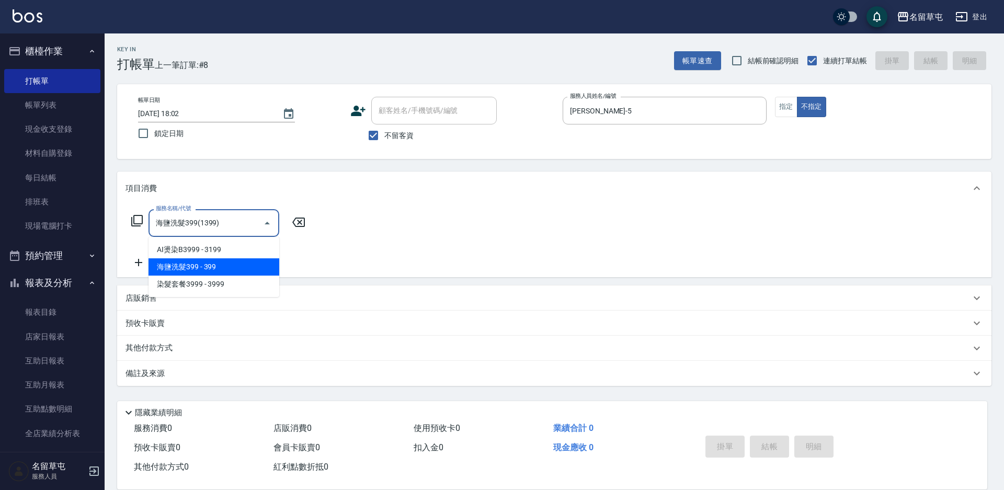
type input "海鹽洗髮399(1399)"
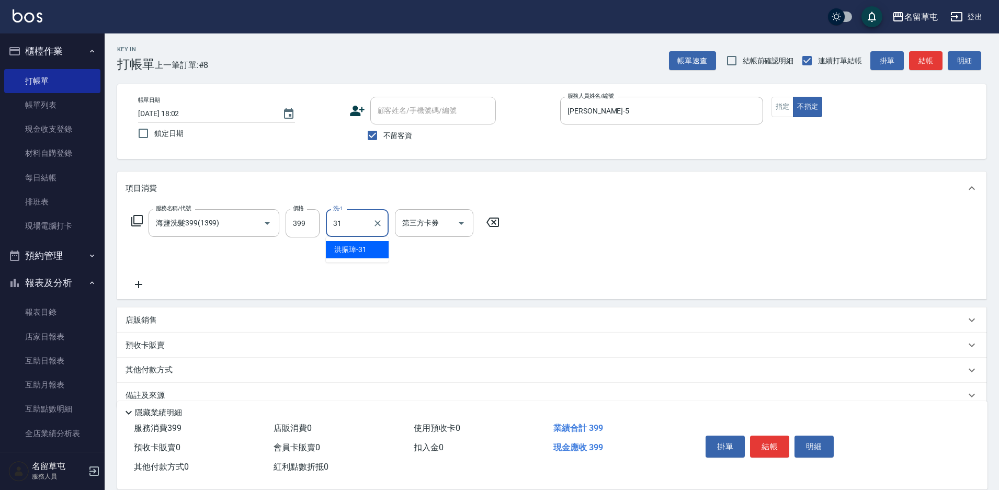
type input "[PERSON_NAME]-31"
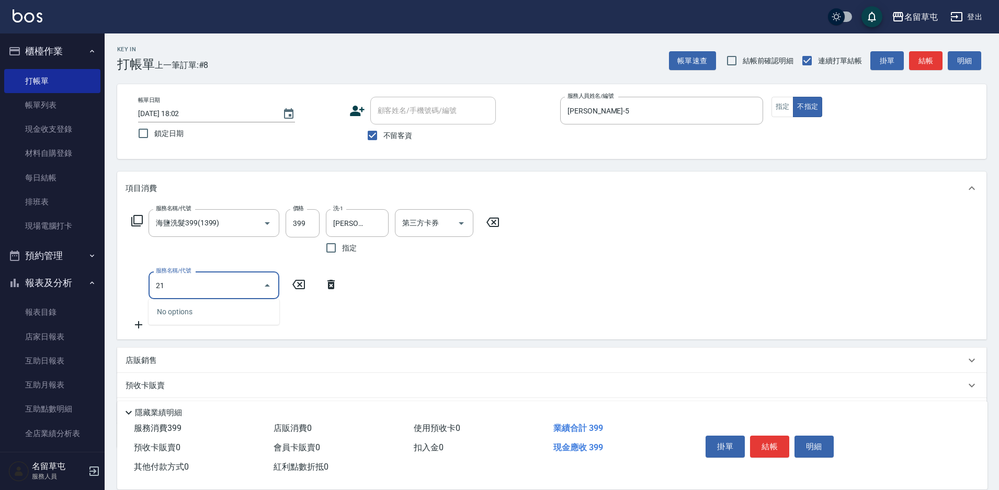
type input "216"
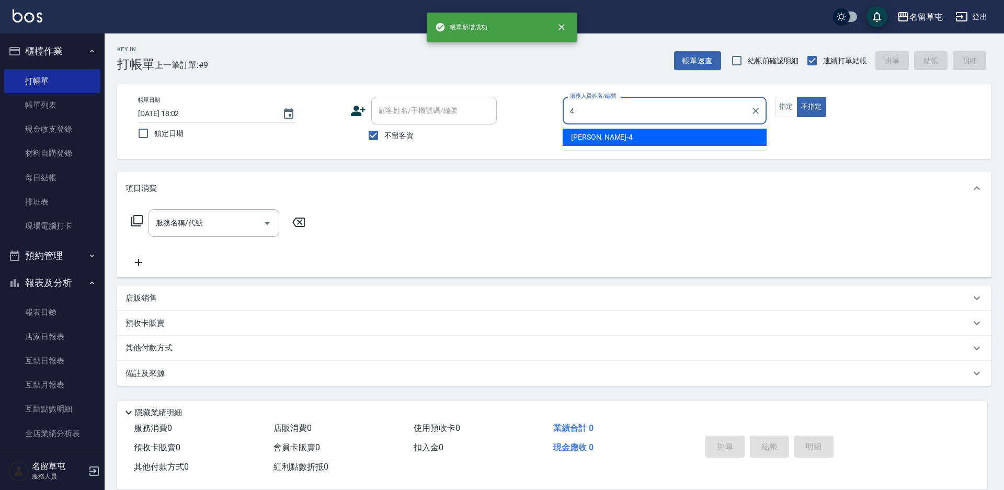
type input "[PERSON_NAME]-4"
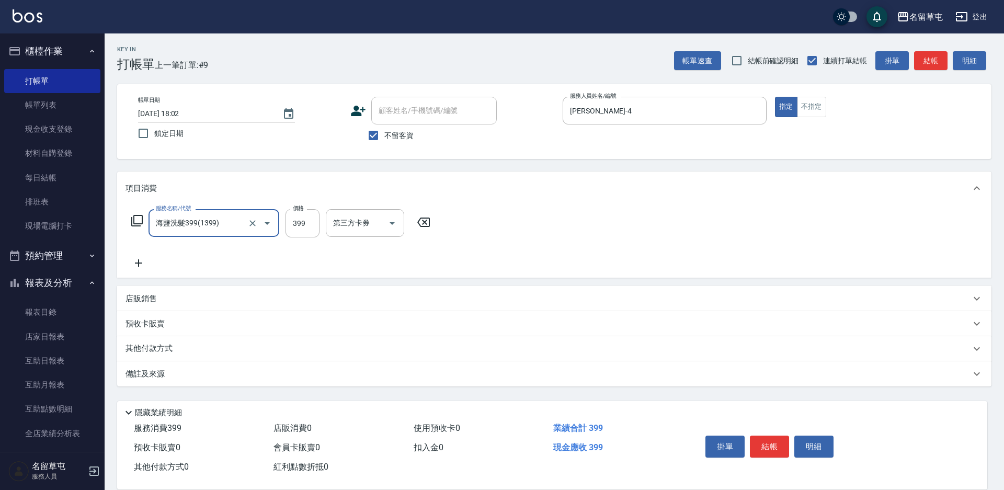
type input "海鹽洗髮399(1399)"
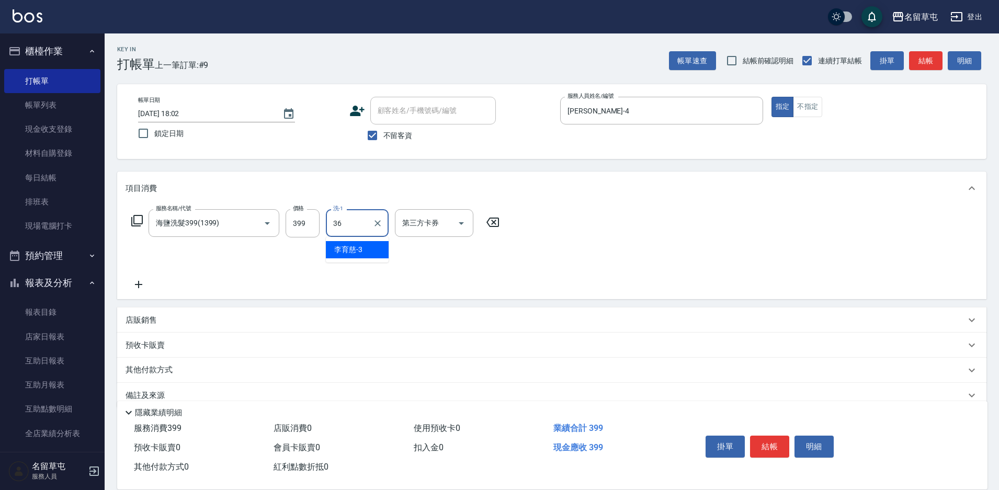
type input "游思岑-36"
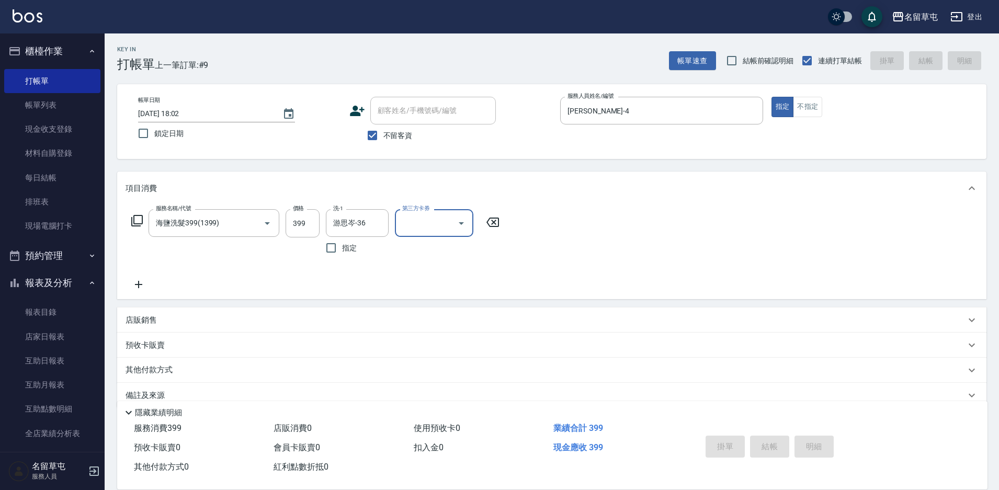
type input "[DATE] 18:03"
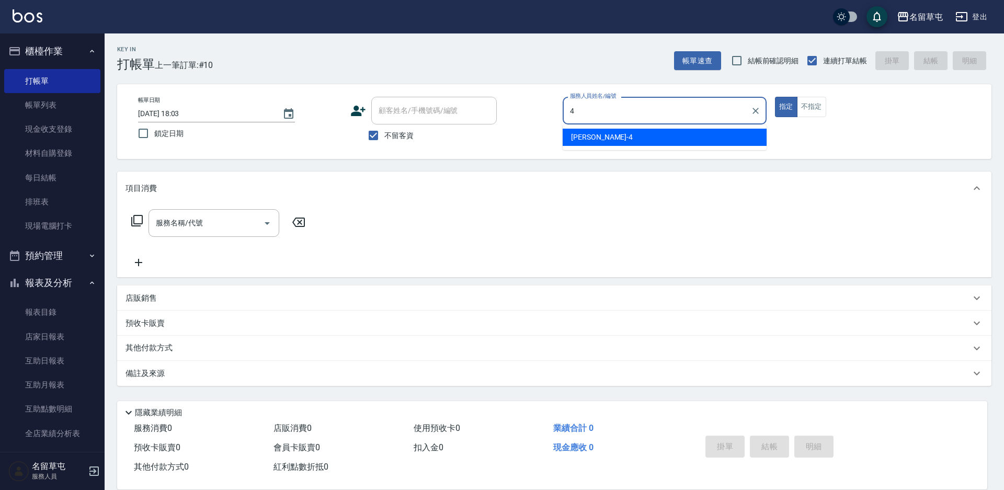
type input "[PERSON_NAME]-4"
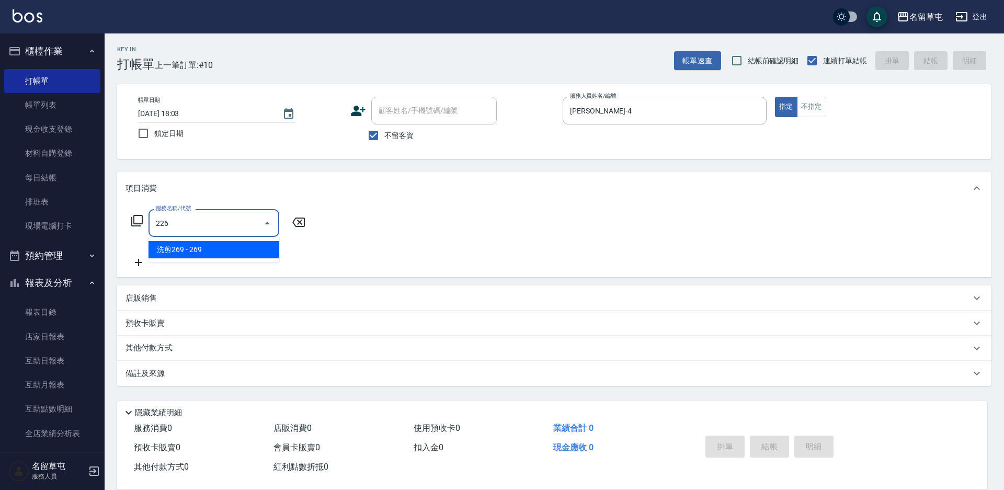
type input "洗剪269(226)"
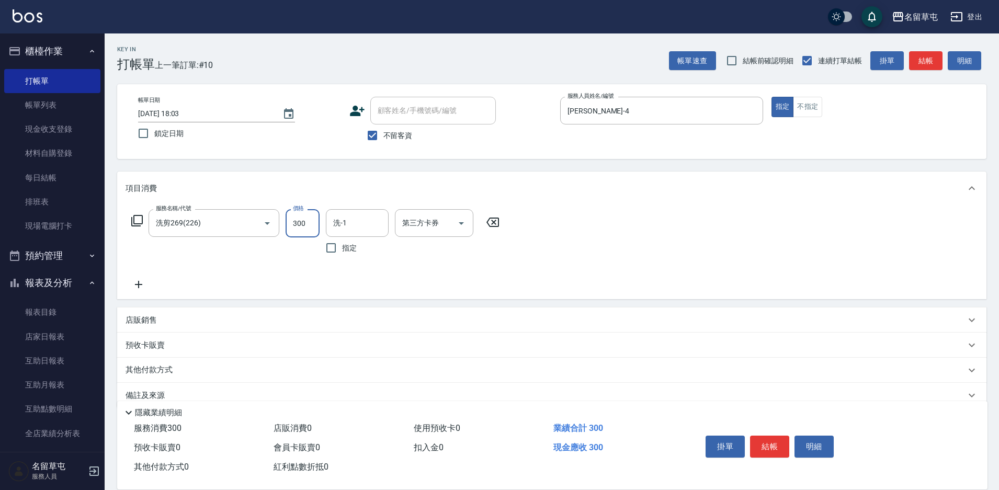
type input "300"
type input "游思岑-36"
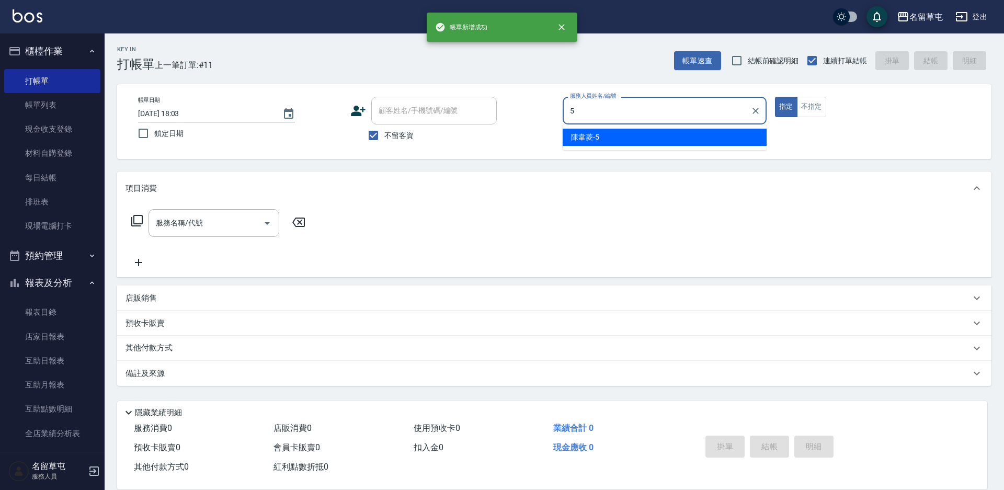
type input "[PERSON_NAME]-5"
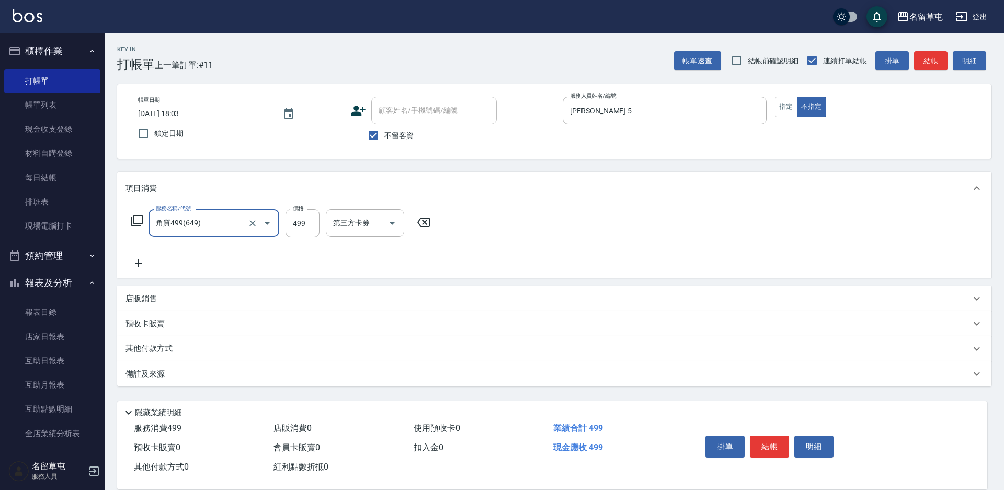
type input "角質499(649)"
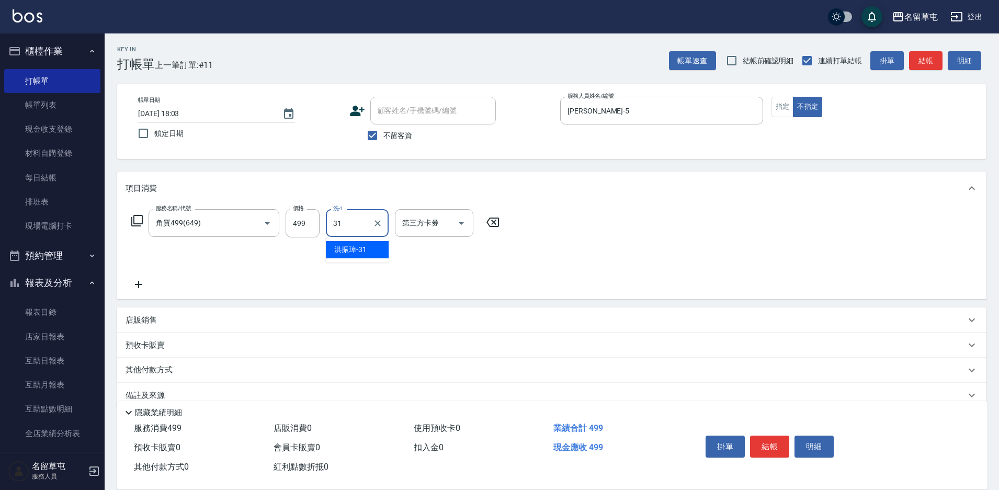
type input "[PERSON_NAME]-31"
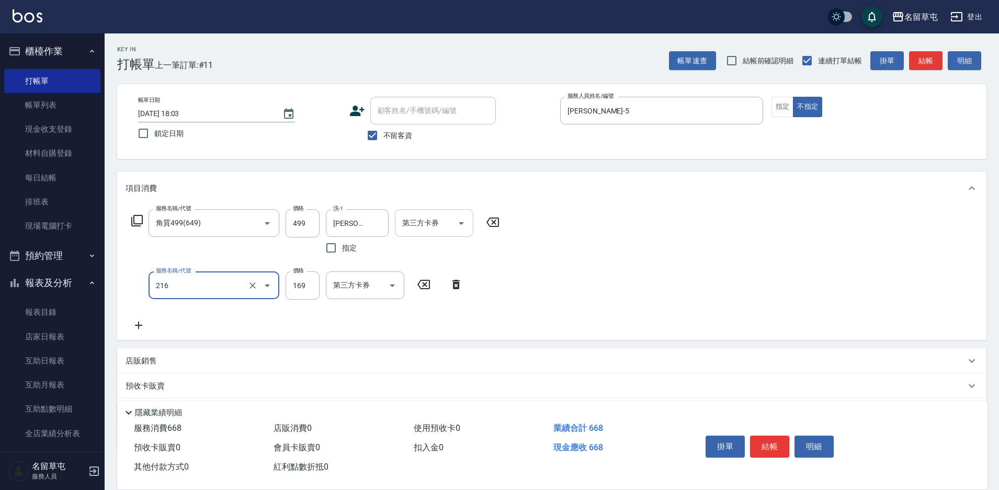
type input "剪髮169(216)"
click at [416, 221] on div "第三方卡券 第三方卡券" at bounding box center [434, 223] width 78 height 28
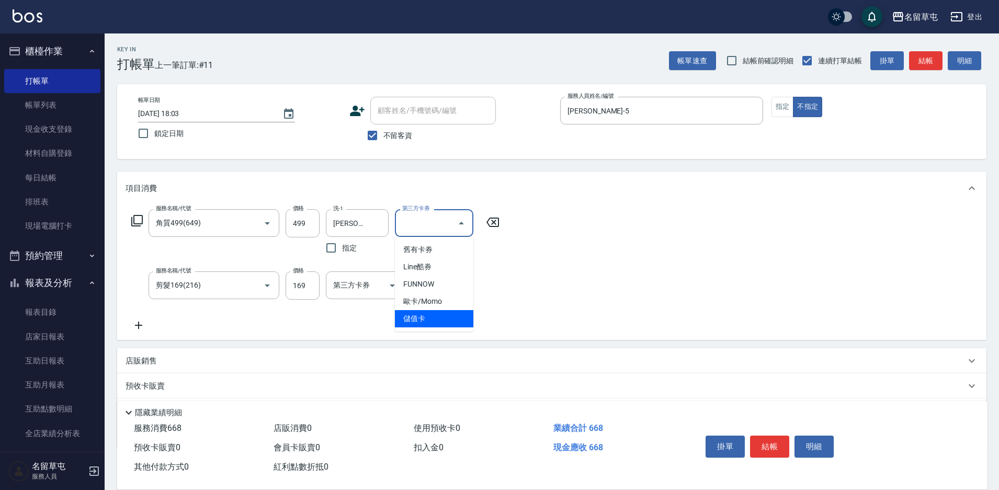
click at [413, 317] on span "儲值卡" at bounding box center [434, 318] width 78 height 17
type input "儲值卡"
click at [359, 289] on input "第三方卡券" at bounding box center [356, 285] width 53 height 18
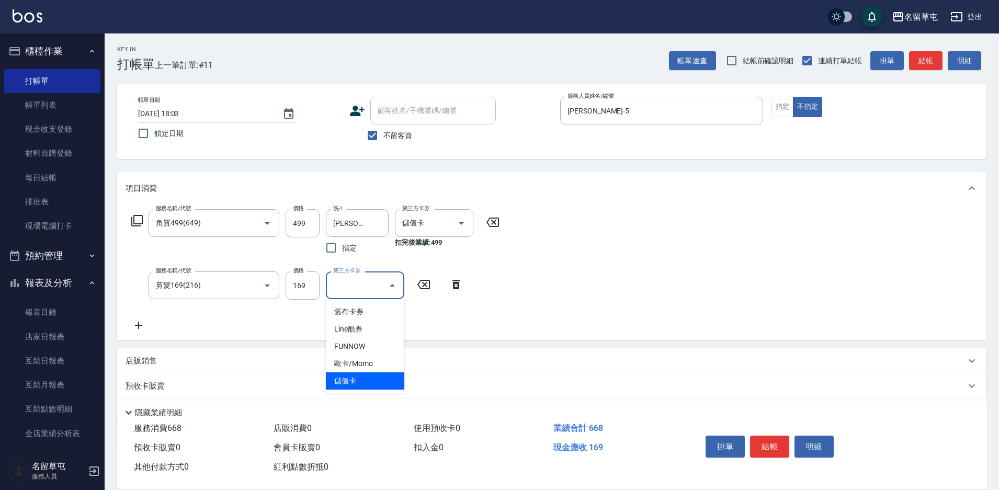
drag, startPoint x: 359, startPoint y: 382, endPoint x: 394, endPoint y: 296, distance: 92.6
click at [357, 383] on span "儲值卡" at bounding box center [365, 380] width 78 height 17
type input "儲值卡"
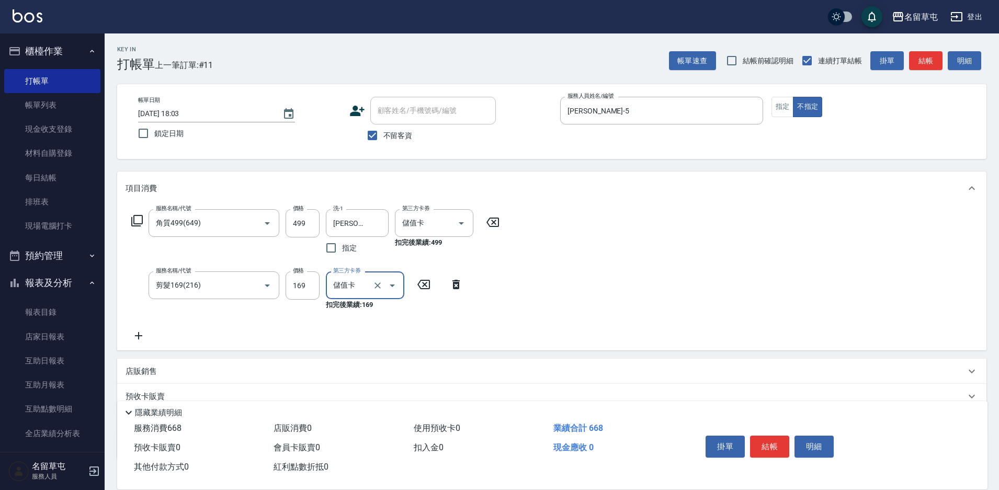
click at [397, 146] on label "不留客資" at bounding box center [386, 135] width 51 height 22
click at [383, 146] on input "不留客資" at bounding box center [372, 135] width 22 height 22
checkbox input "false"
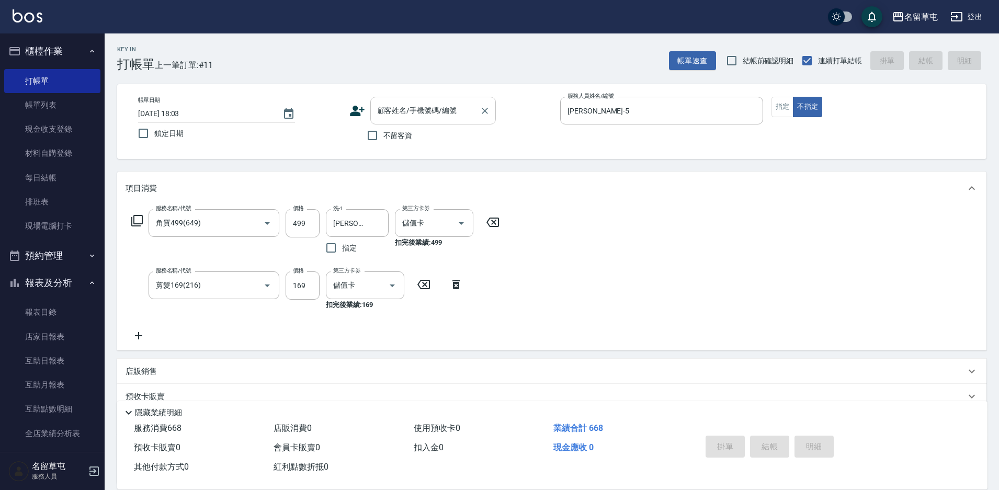
click at [406, 106] on div "顧客姓名/手機號碼/編號 顧客姓名/手機號碼/編號" at bounding box center [432, 111] width 125 height 28
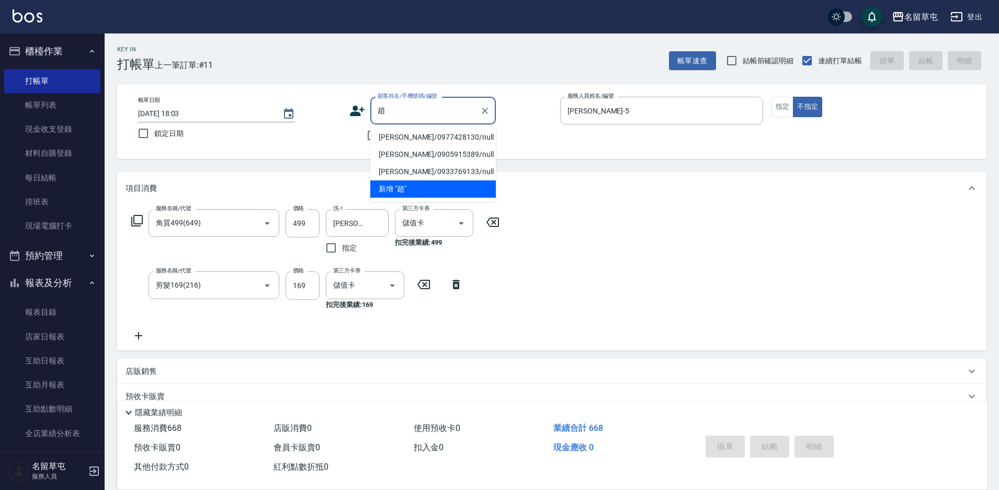
click at [397, 138] on li "[PERSON_NAME]/0977428130/null" at bounding box center [432, 137] width 125 height 17
type input "[PERSON_NAME]/0977428130/null"
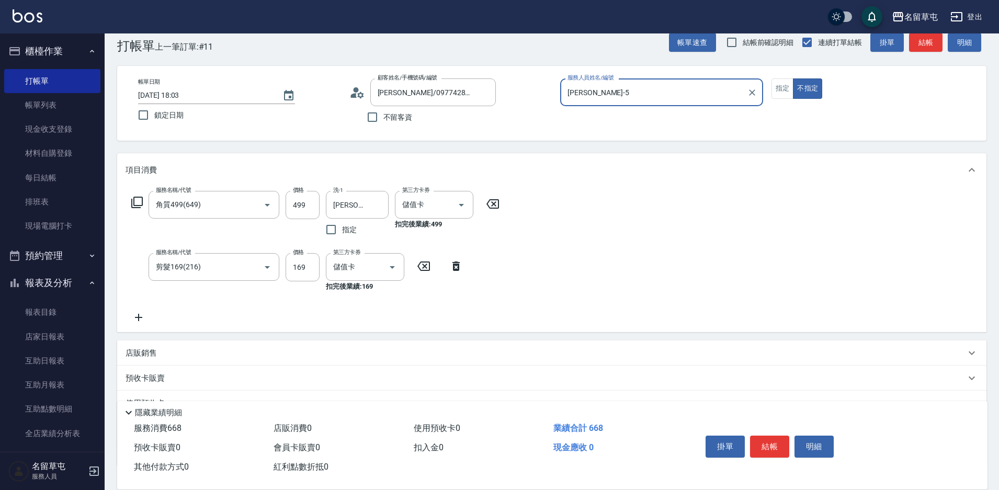
scroll to position [95, 0]
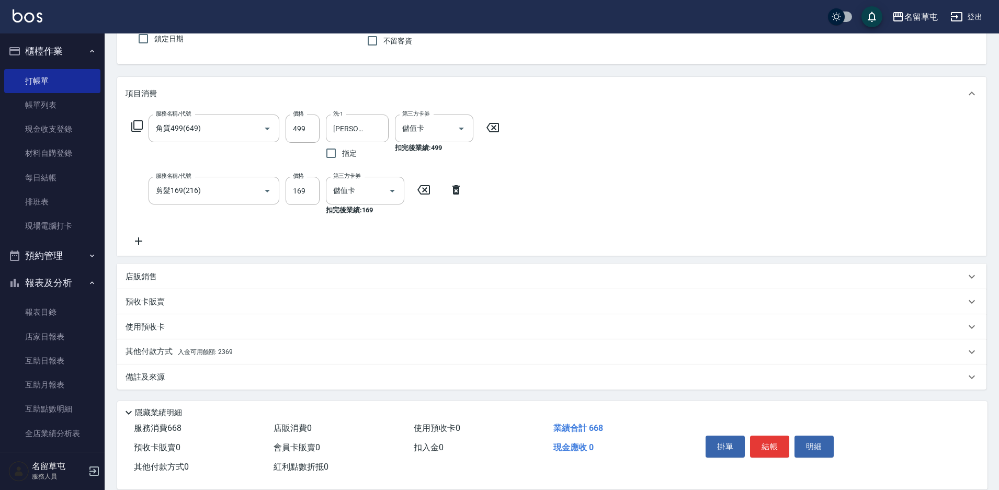
click at [187, 352] on span "入金可用餘額: 2369" at bounding box center [205, 351] width 55 height 7
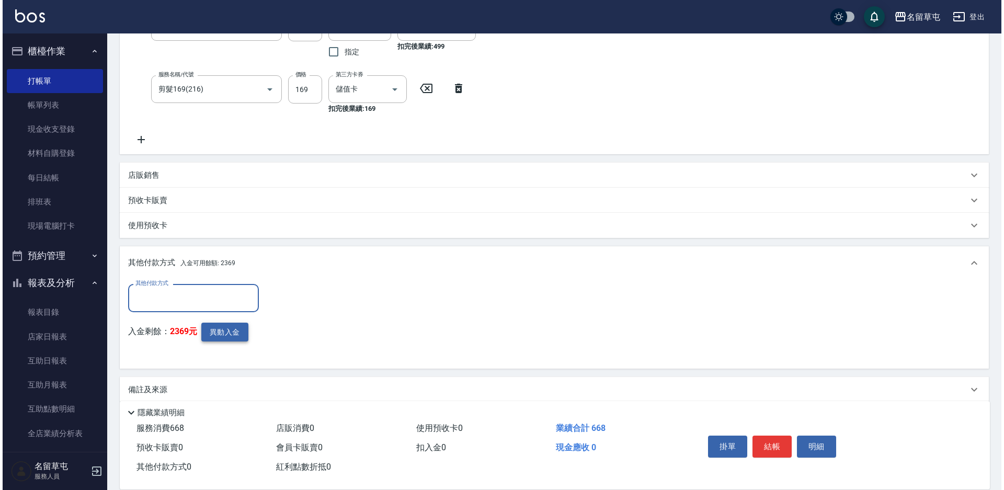
scroll to position [205, 0]
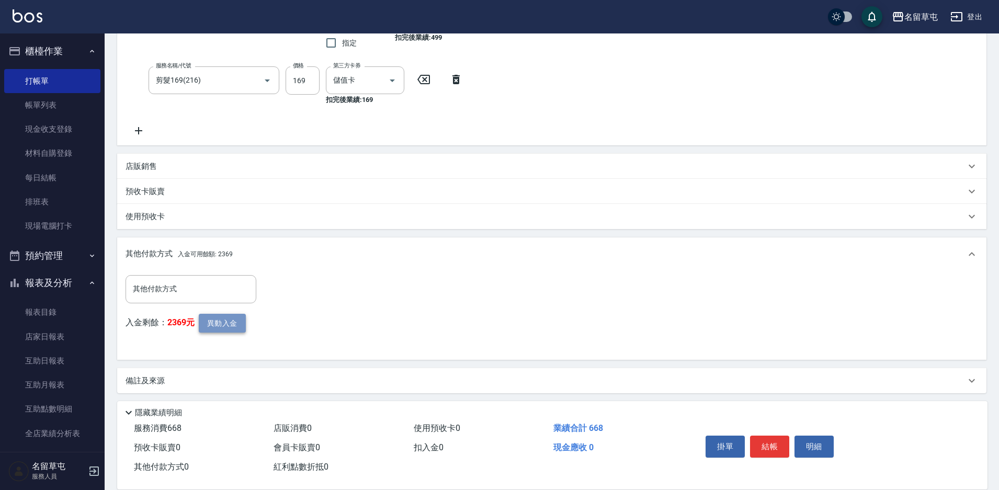
click at [204, 321] on button "異動入金" at bounding box center [222, 323] width 47 height 19
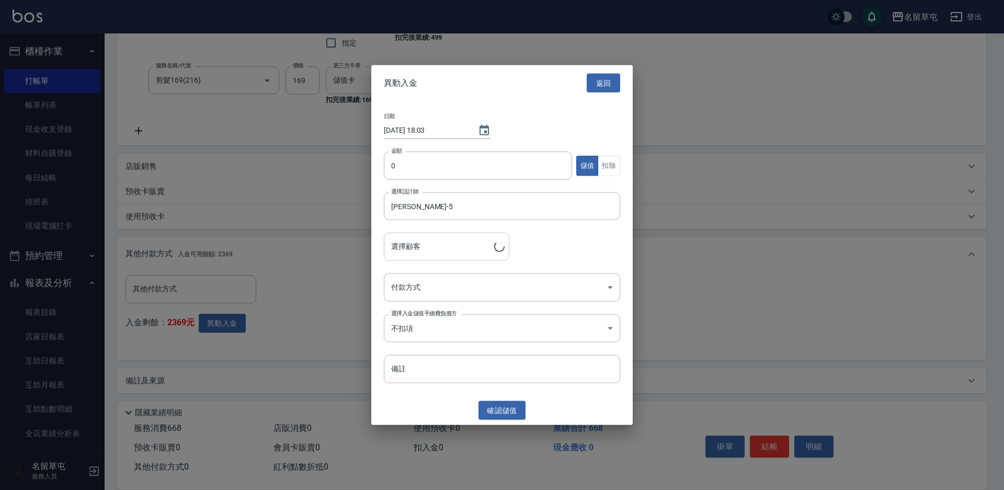
type input "[PERSON_NAME]/0977428130"
click at [439, 167] on input "0" at bounding box center [478, 166] width 188 height 28
type input "668"
click at [606, 167] on button "扣除" at bounding box center [609, 165] width 22 height 20
click at [472, 293] on body "名留草屯 登出 櫃檯作業 打帳單 帳單列表 現金收支登錄 材料自購登錄 每日結帳 排班表 現場電腦打卡 預約管理 預約管理 單日預約紀錄 單週預約紀錄 報表及…" at bounding box center [502, 144] width 1004 height 698
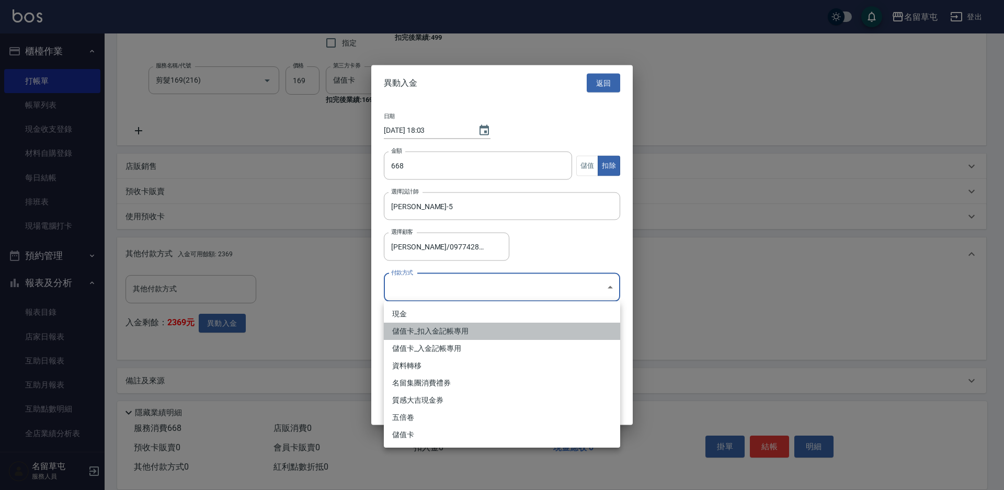
click at [448, 338] on li "儲值卡_扣入金記帳專用" at bounding box center [502, 331] width 236 height 17
type input "儲值卡_扣入金記帳專用"
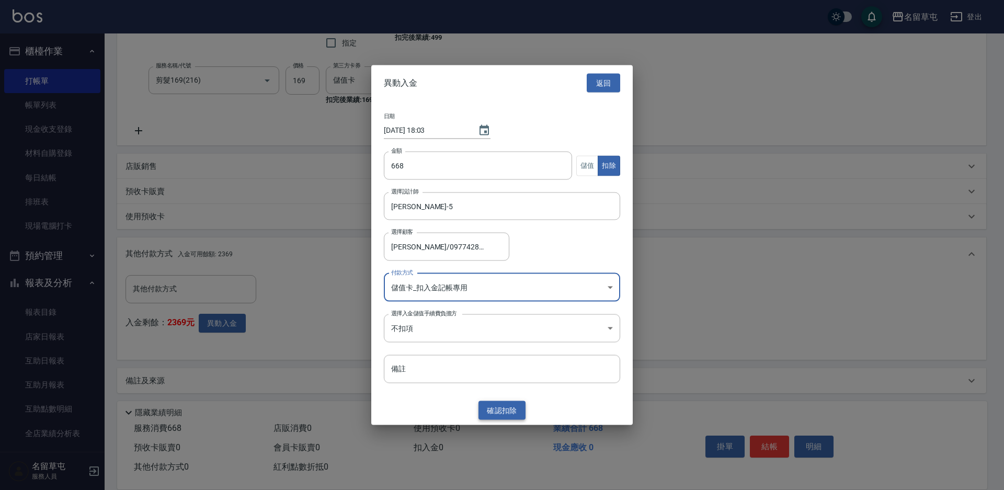
click at [501, 419] on button "確認 扣除" at bounding box center [501, 409] width 47 height 19
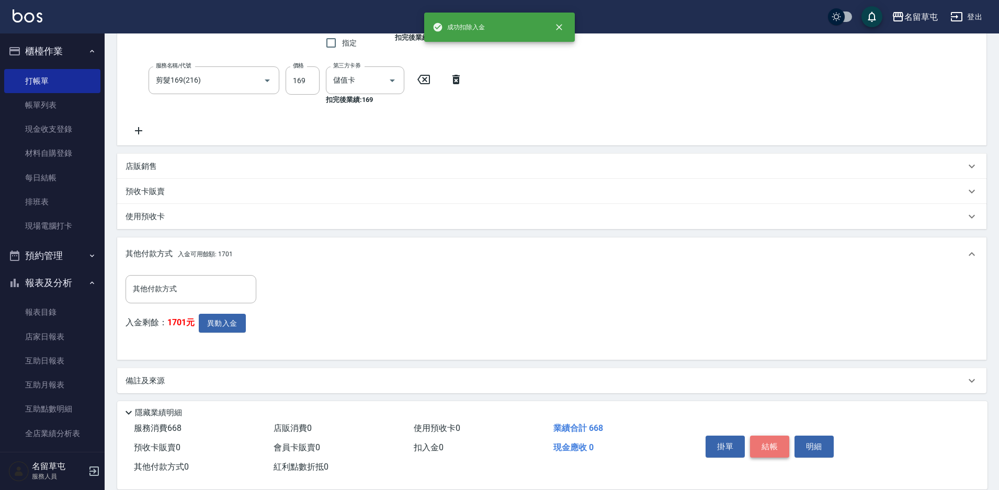
click at [778, 437] on button "結帳" at bounding box center [769, 447] width 39 height 22
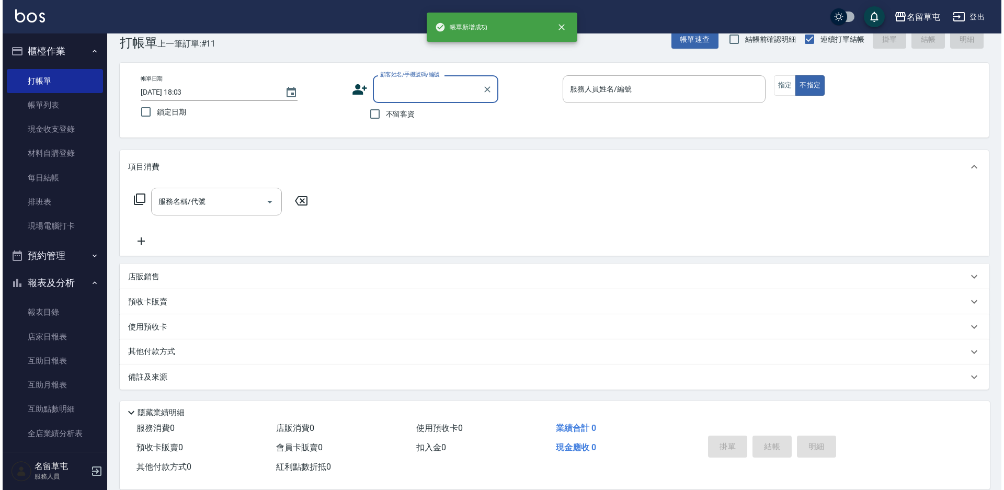
scroll to position [0, 0]
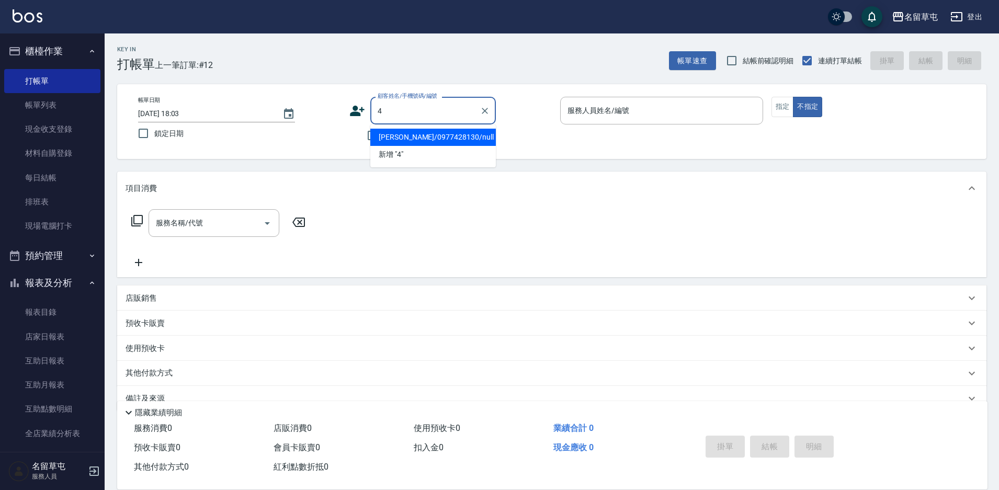
type input "[PERSON_NAME]/0977428130/null"
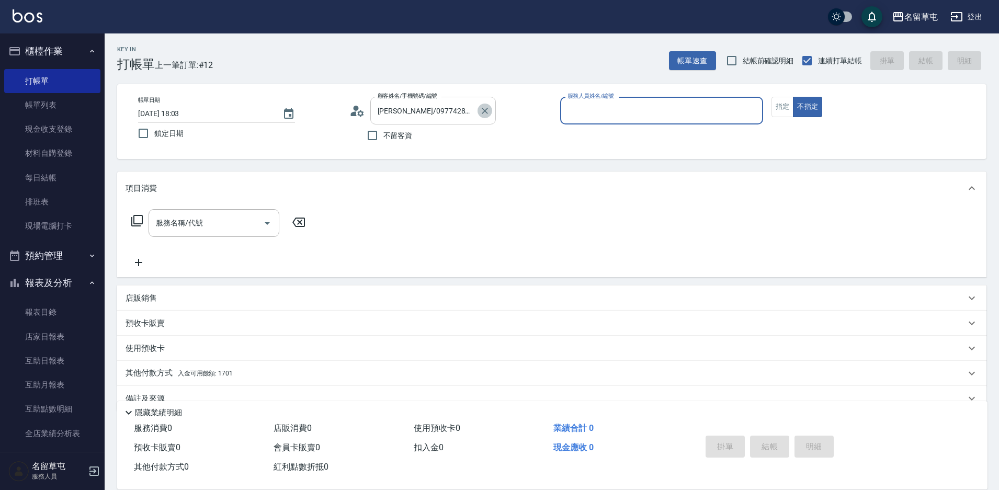
click at [487, 104] on button "Clear" at bounding box center [484, 111] width 15 height 15
click at [387, 139] on span "不留客資" at bounding box center [397, 135] width 29 height 11
click at [383, 139] on input "不留客資" at bounding box center [372, 135] width 22 height 22
checkbox input "true"
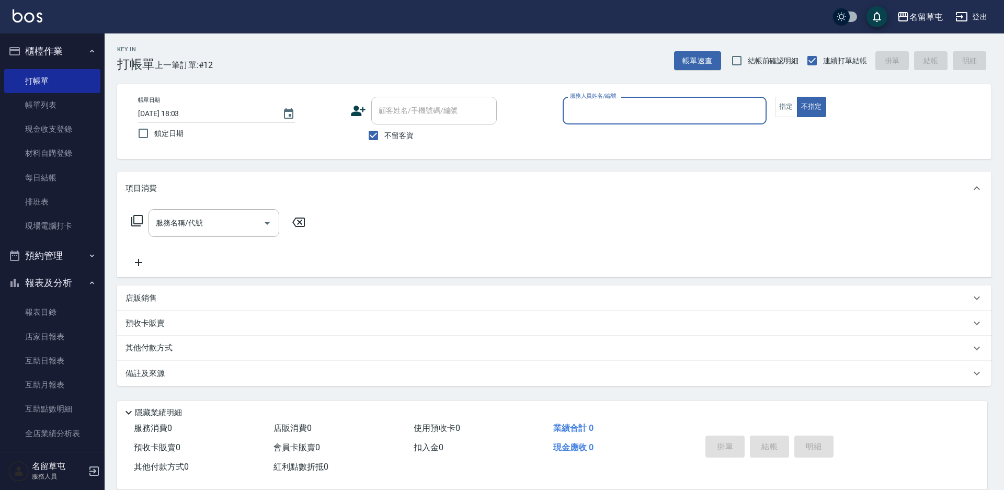
click at [616, 112] on input "服務人員姓名/編號" at bounding box center [664, 110] width 194 height 18
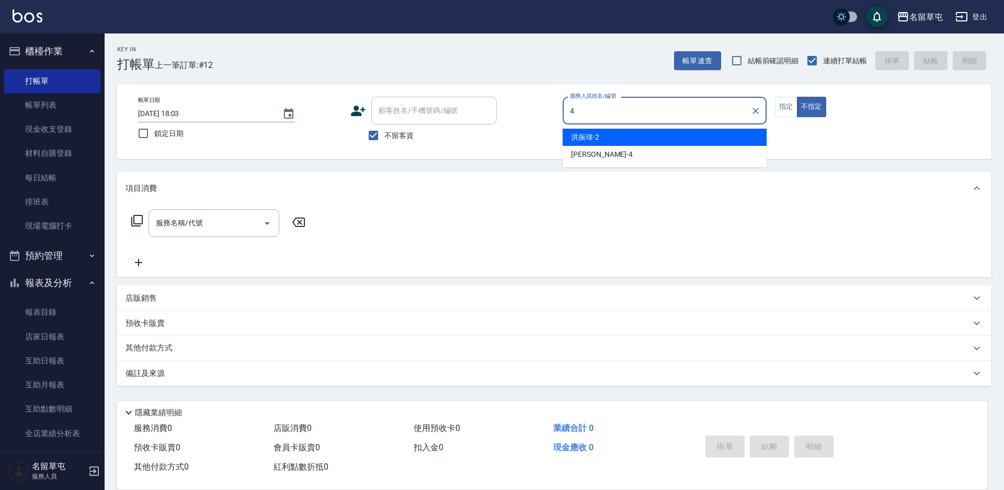
type input "[PERSON_NAME]-4"
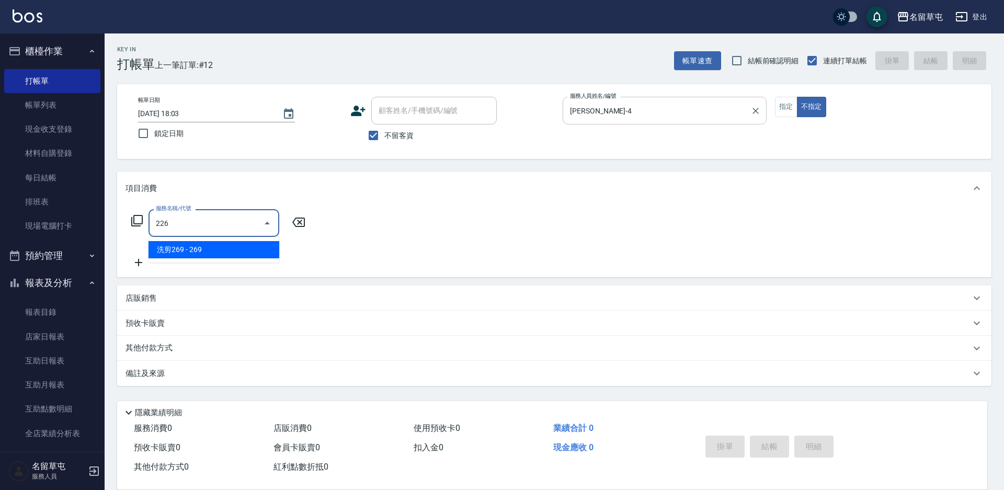
type input "洗剪269(226)"
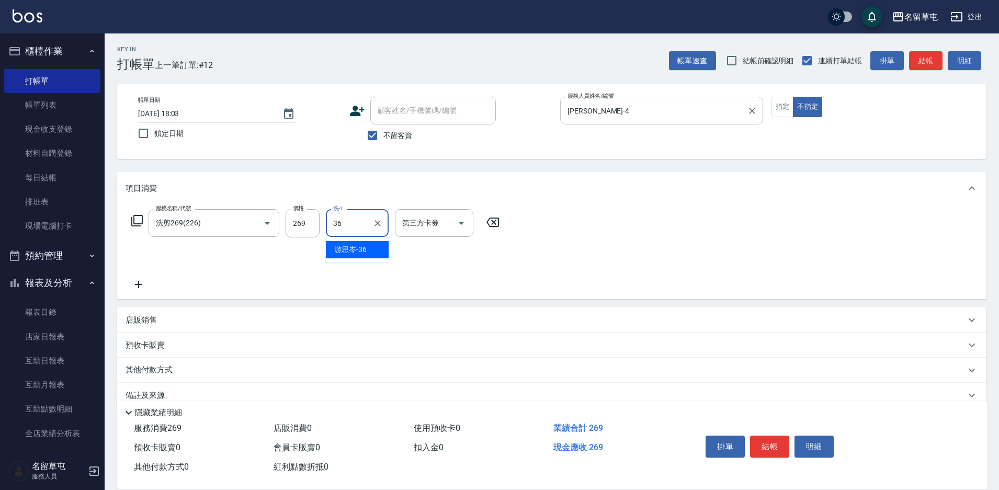
type input "游思岑-36"
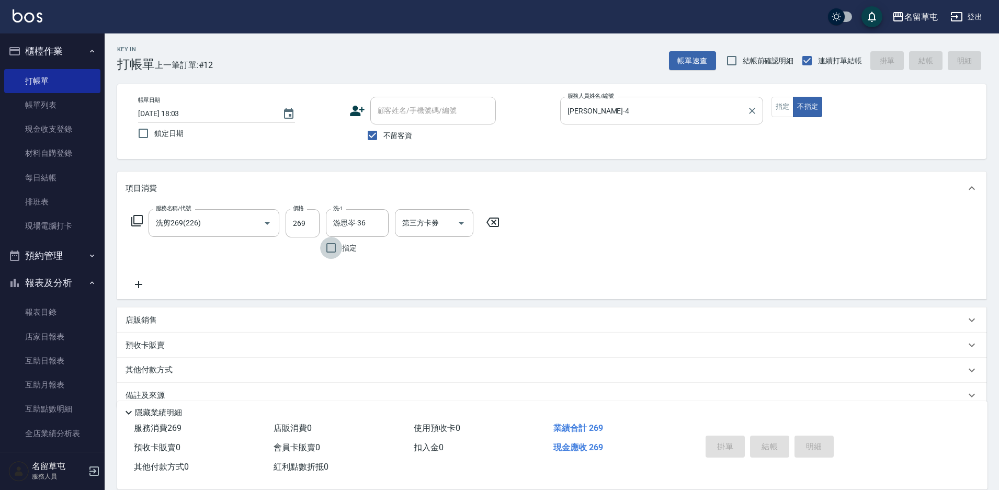
type input "[DATE] 18:04"
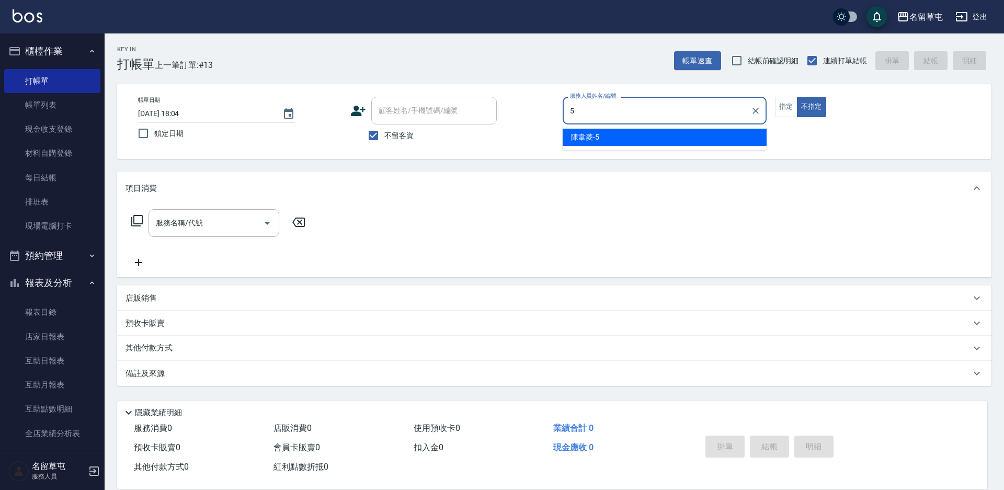
type input "[PERSON_NAME]-5"
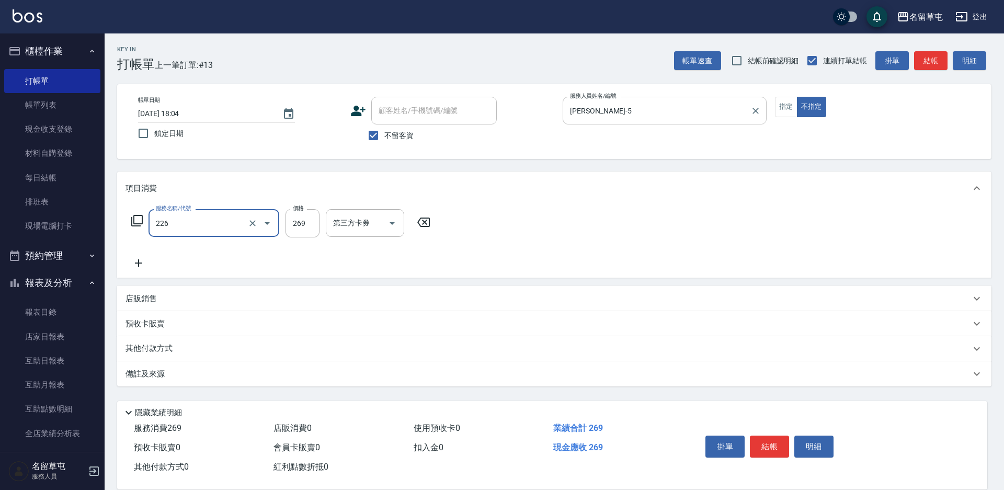
type input "洗剪269(226)"
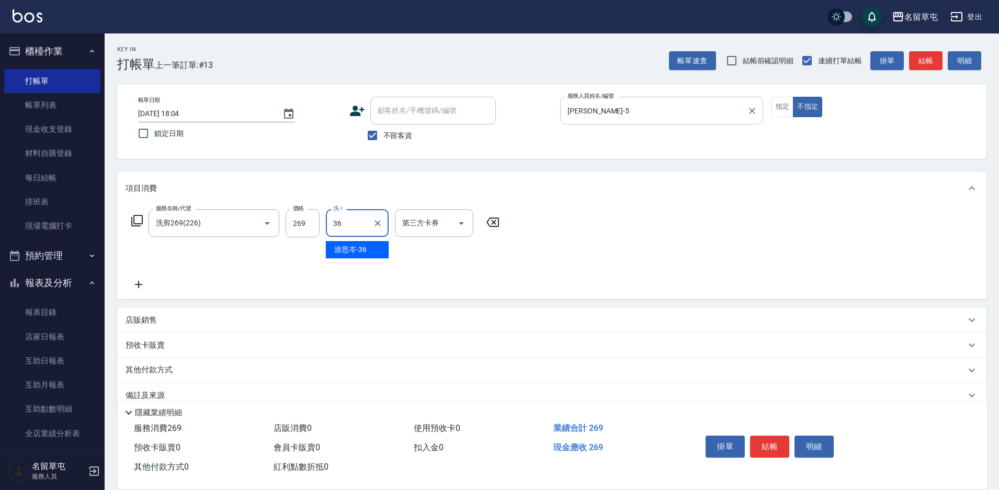
type input "游思岑-36"
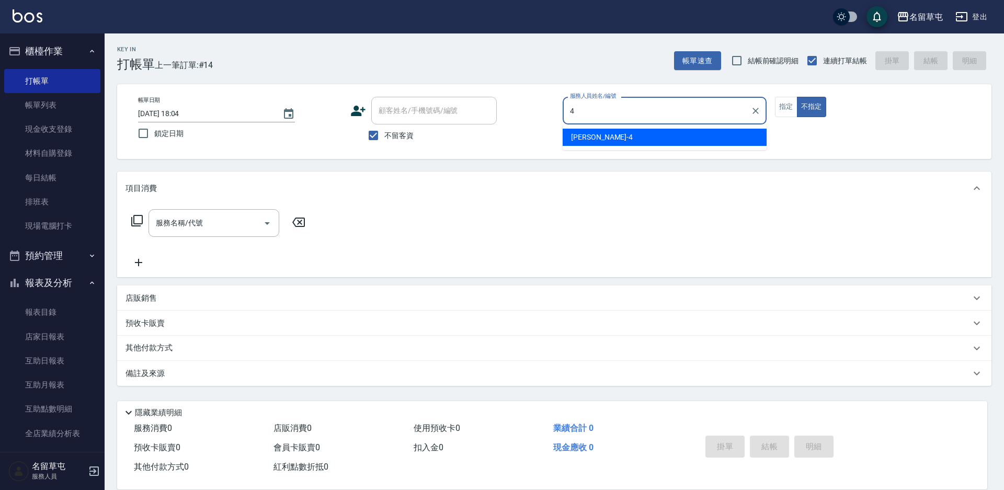
type input "[PERSON_NAME]-4"
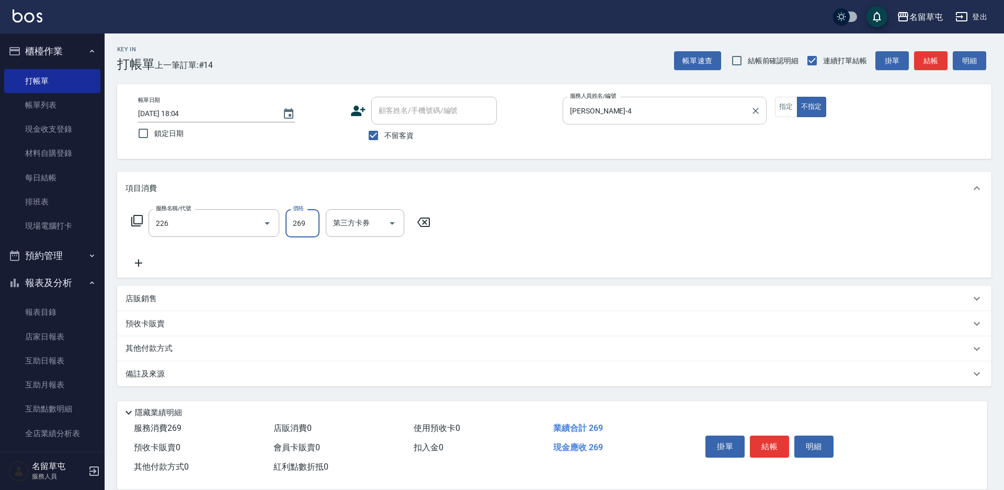
type input "洗剪269(226)"
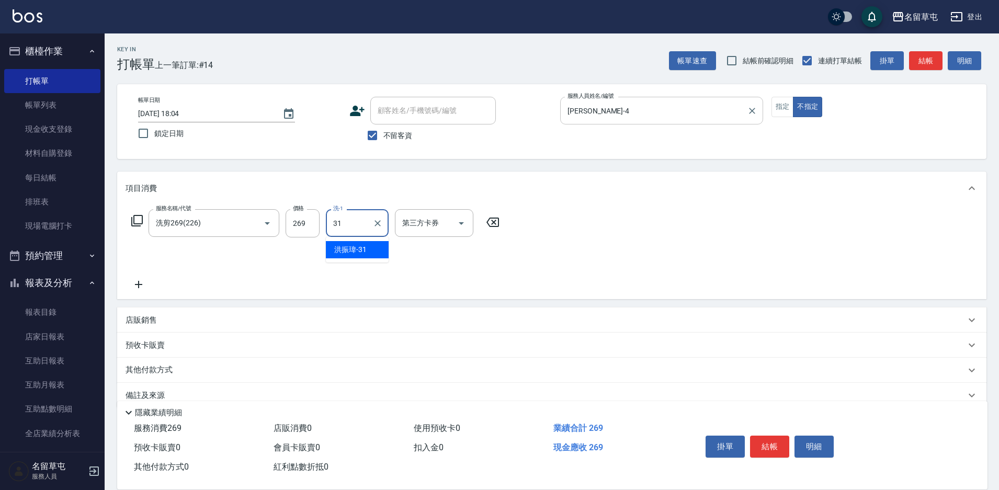
type input "[PERSON_NAME]-31"
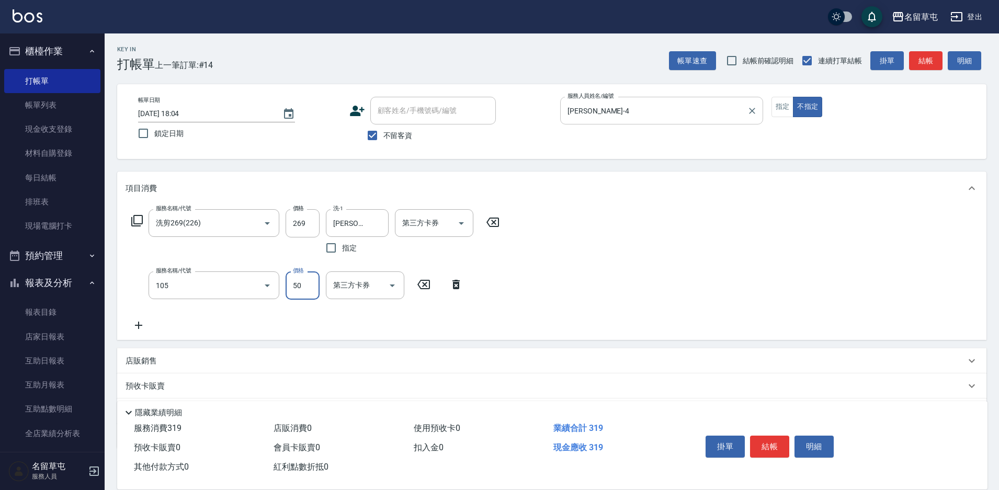
type input "精油50(105)"
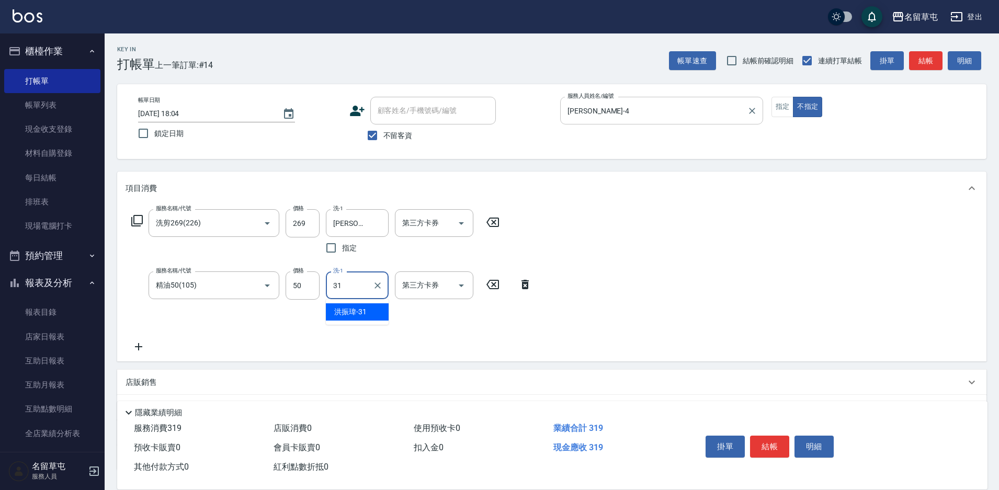
type input "[PERSON_NAME]-31"
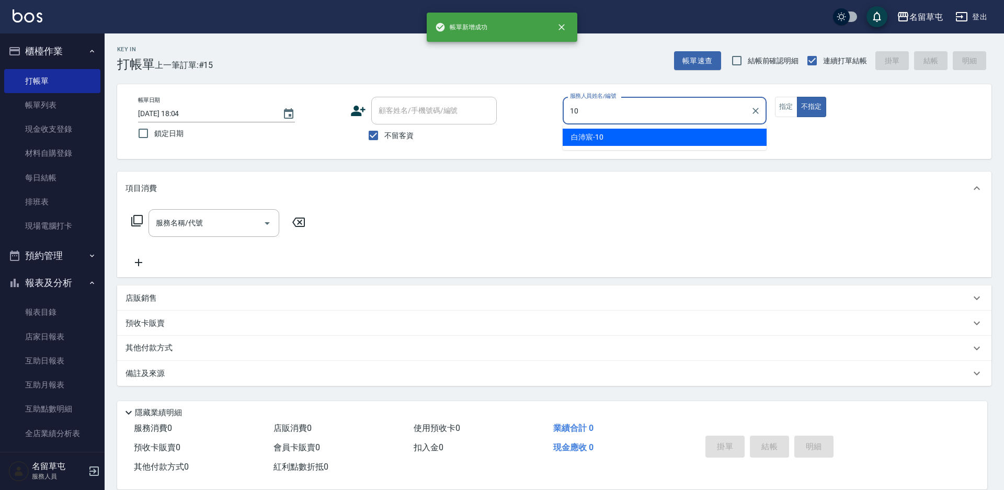
type input "[PERSON_NAME]-10"
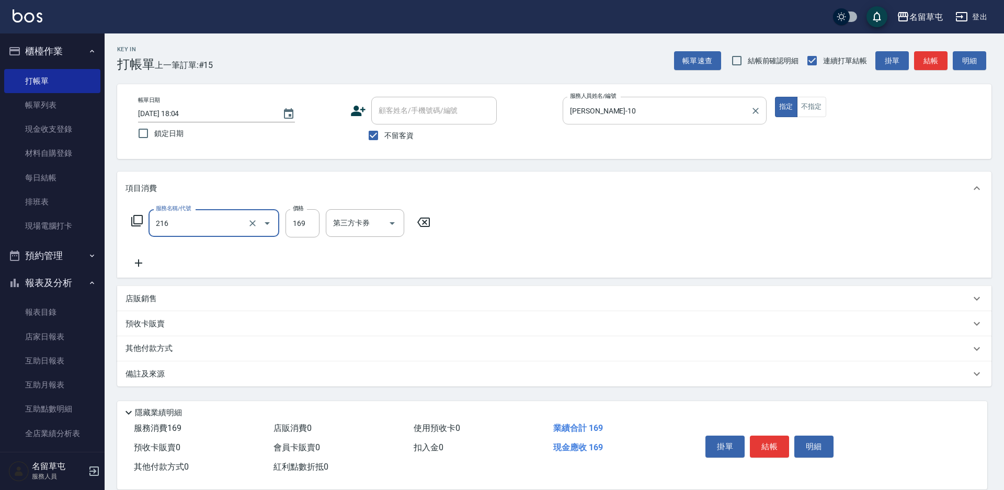
type input "剪髮169(216)"
type input "200"
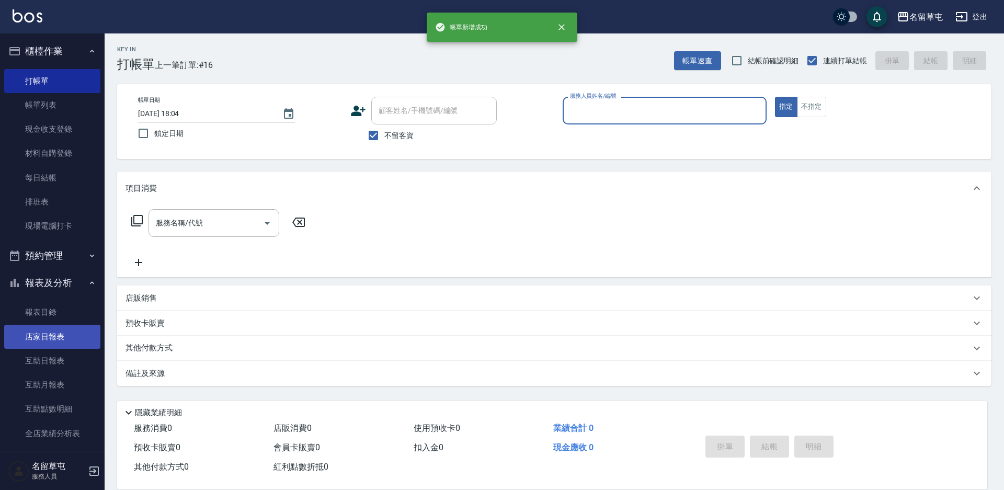
scroll to position [157, 0]
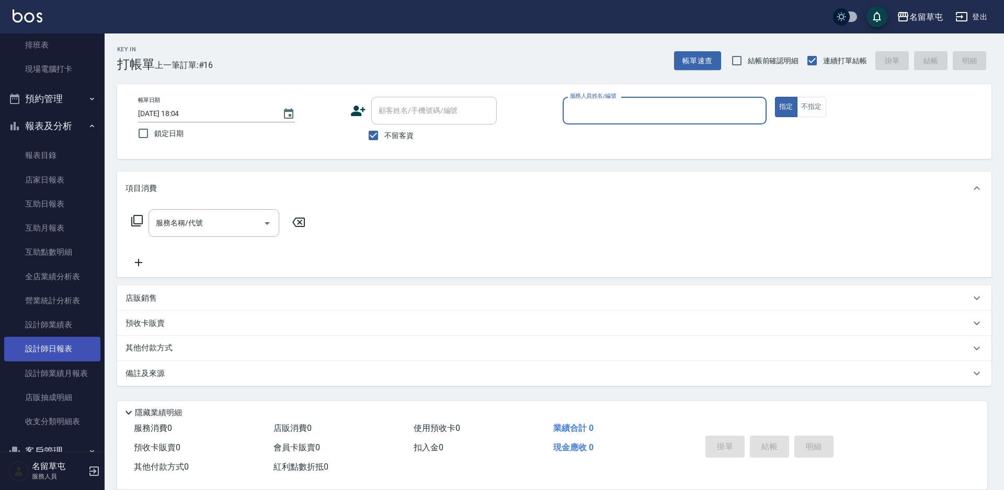
click at [61, 350] on link "設計師日報表" at bounding box center [52, 349] width 96 height 24
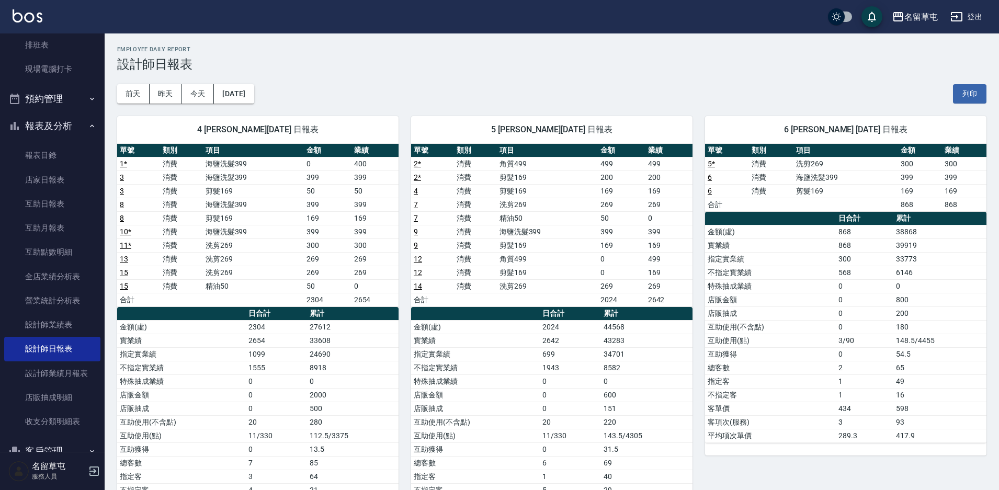
click at [575, 84] on div "[DATE] [DATE] [DATE] [DATE] 列印" at bounding box center [551, 94] width 869 height 44
click at [90, 326] on link "設計師業績表" at bounding box center [52, 325] width 96 height 24
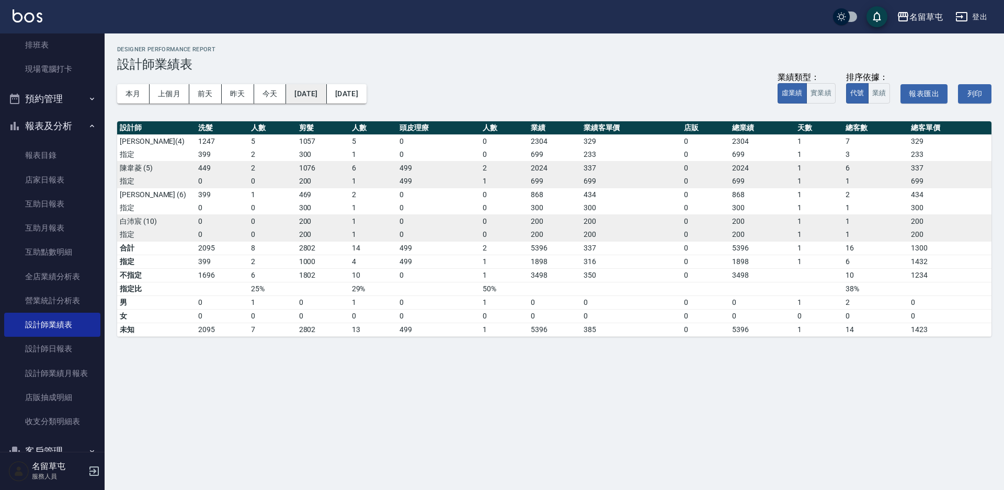
click at [323, 95] on button "[DATE]" at bounding box center [306, 93] width 40 height 19
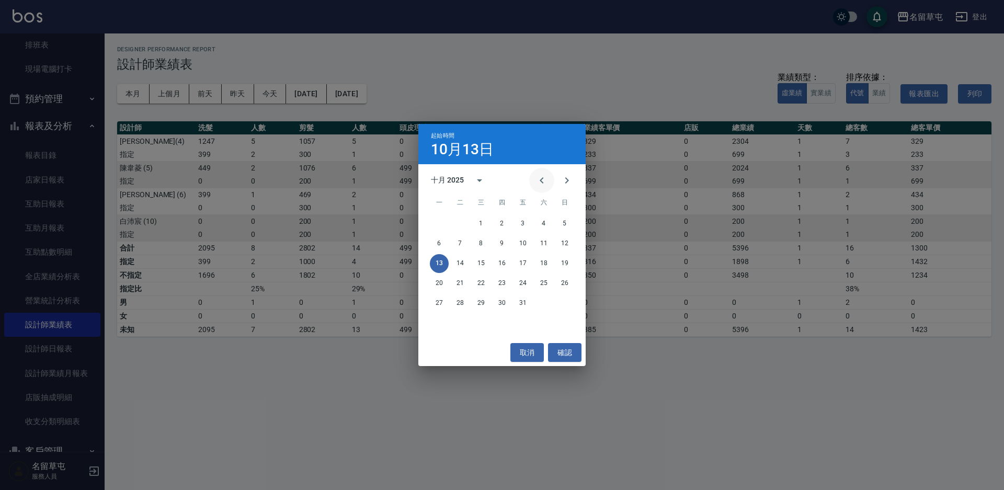
click at [543, 179] on icon "Previous month" at bounding box center [541, 180] width 13 height 13
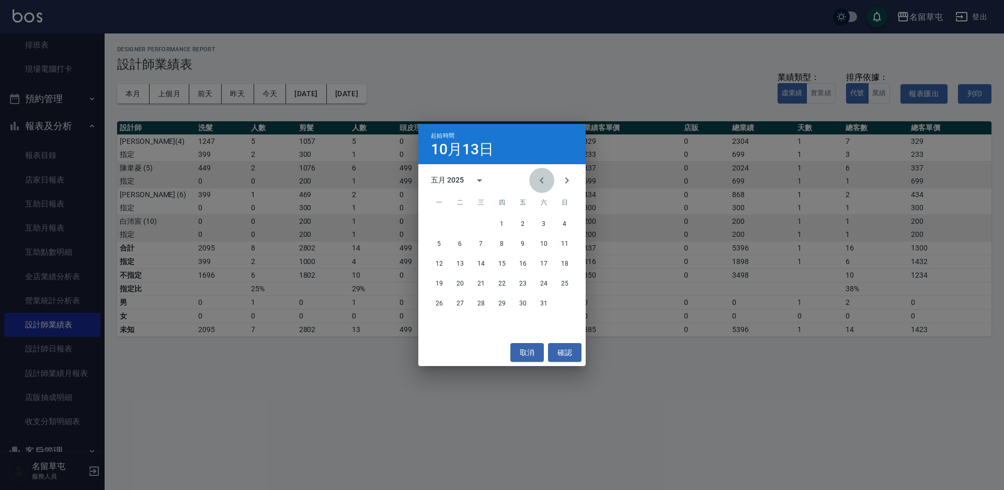
click at [543, 179] on icon "Previous month" at bounding box center [541, 180] width 13 height 13
click at [546, 222] on button "1" at bounding box center [543, 223] width 19 height 19
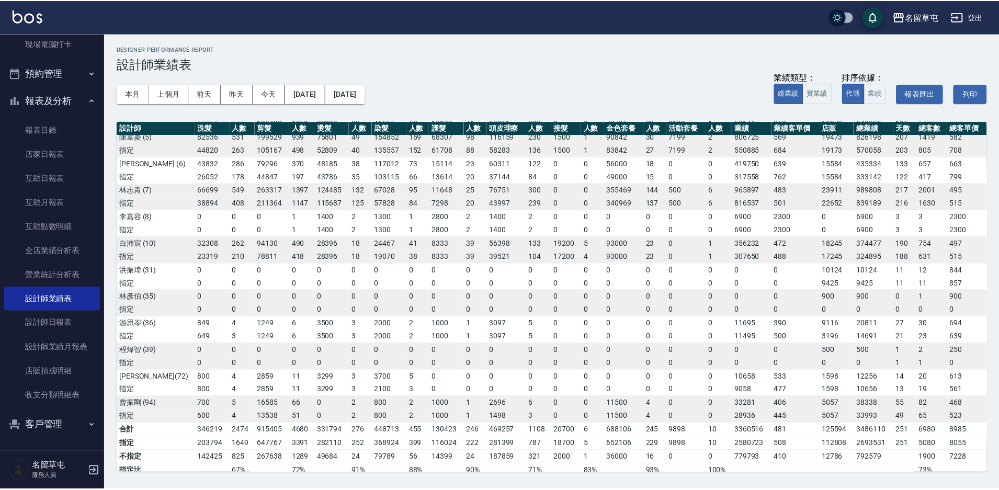
scroll to position [131, 0]
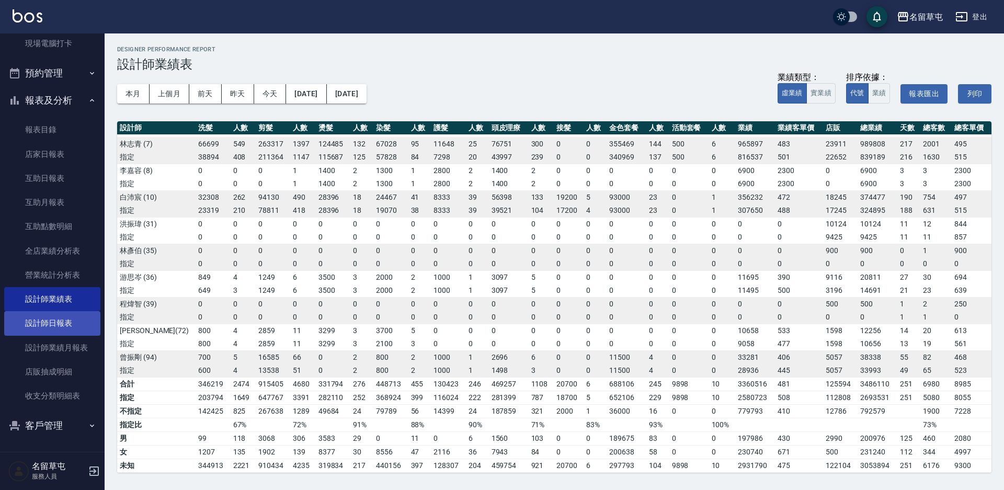
click at [53, 327] on link "設計師日報表" at bounding box center [52, 323] width 96 height 24
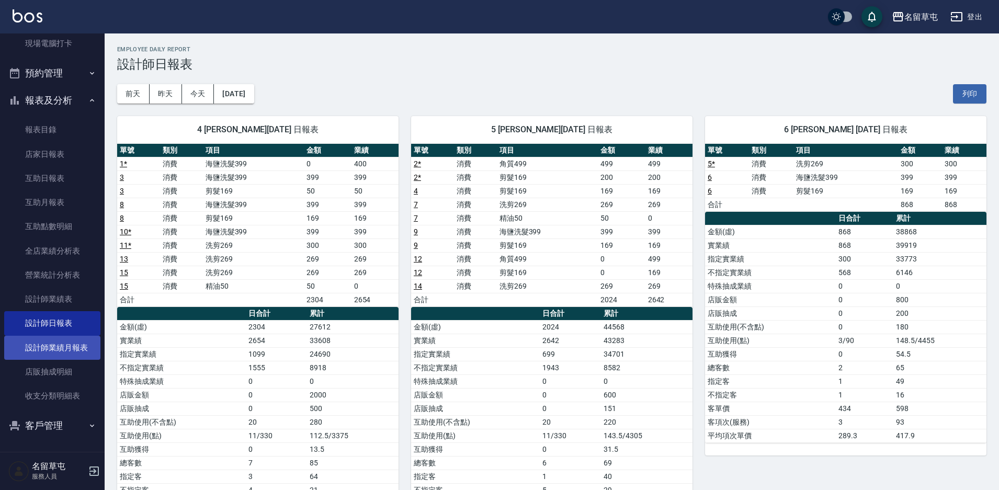
click at [65, 348] on link "設計師業績月報表" at bounding box center [52, 348] width 96 height 24
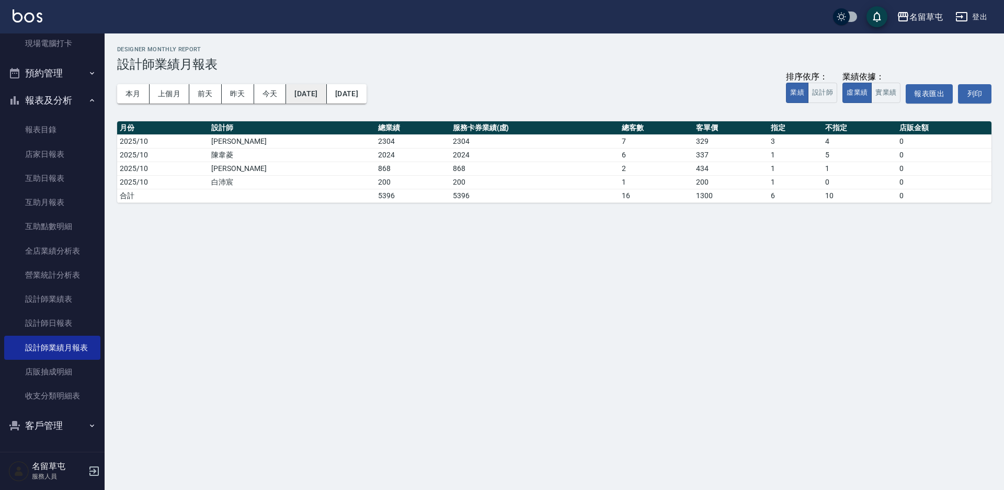
click at [311, 95] on button "[DATE]" at bounding box center [306, 93] width 40 height 19
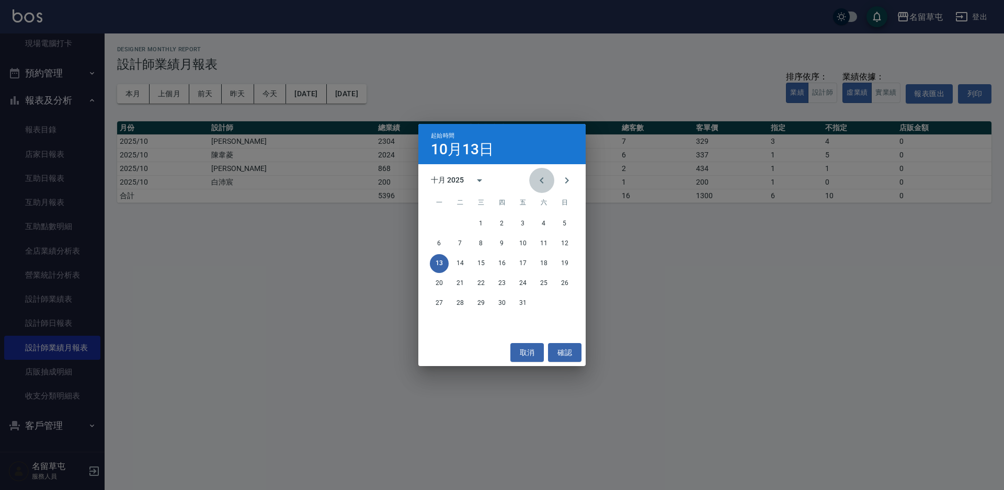
click at [540, 177] on icon "Previous month" at bounding box center [541, 180] width 13 height 13
click at [540, 178] on icon "Previous month" at bounding box center [541, 180] width 13 height 13
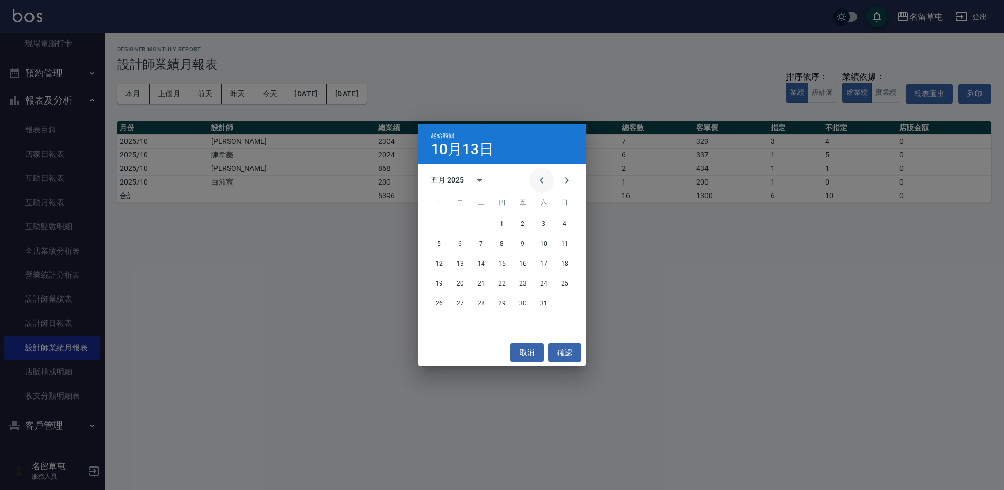
click at [540, 178] on icon "Previous month" at bounding box center [541, 180] width 13 height 13
click at [541, 179] on icon "Previous month" at bounding box center [541, 180] width 13 height 13
click at [541, 179] on icon "Previous month" at bounding box center [542, 180] width 4 height 6
drag, startPoint x: 563, startPoint y: 177, endPoint x: 565, endPoint y: 183, distance: 6.8
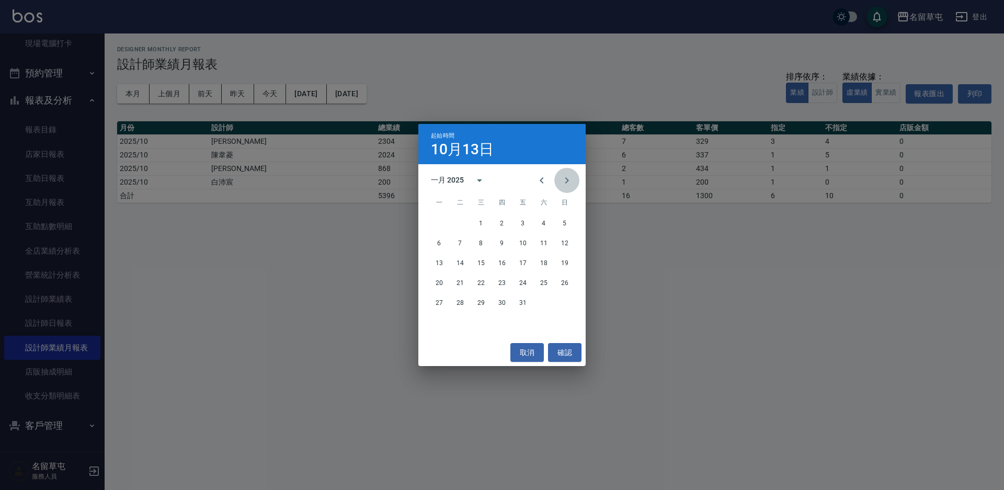
click at [563, 177] on icon "Next month" at bounding box center [566, 180] width 13 height 13
click at [540, 217] on button "1" at bounding box center [543, 223] width 19 height 19
